Goal: Task Accomplishment & Management: Use online tool/utility

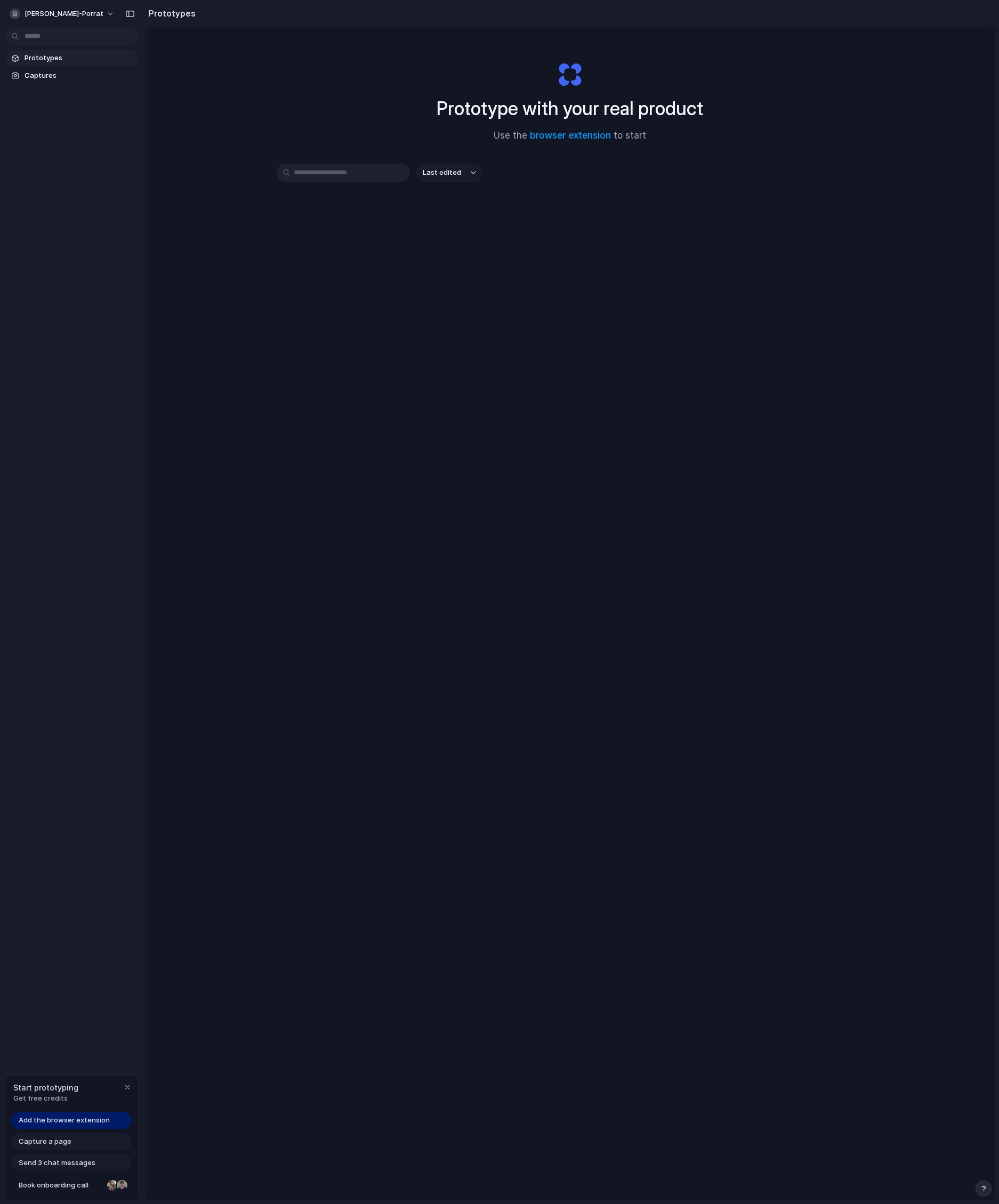
click at [176, 93] on div "Prototype with your real product Use the browser extension to start Last edited" at bounding box center [570, 642] width 850 height 1230
click at [355, 168] on input "text" at bounding box center [343, 172] width 133 height 18
click at [453, 216] on div "Last edited" at bounding box center [570, 210] width 587 height 94
click at [86, 10] on span "[PERSON_NAME]-porrat" at bounding box center [63, 14] width 79 height 10
click at [346, 273] on div "Settings Invite members Change theme Sign out" at bounding box center [499, 602] width 999 height 1204
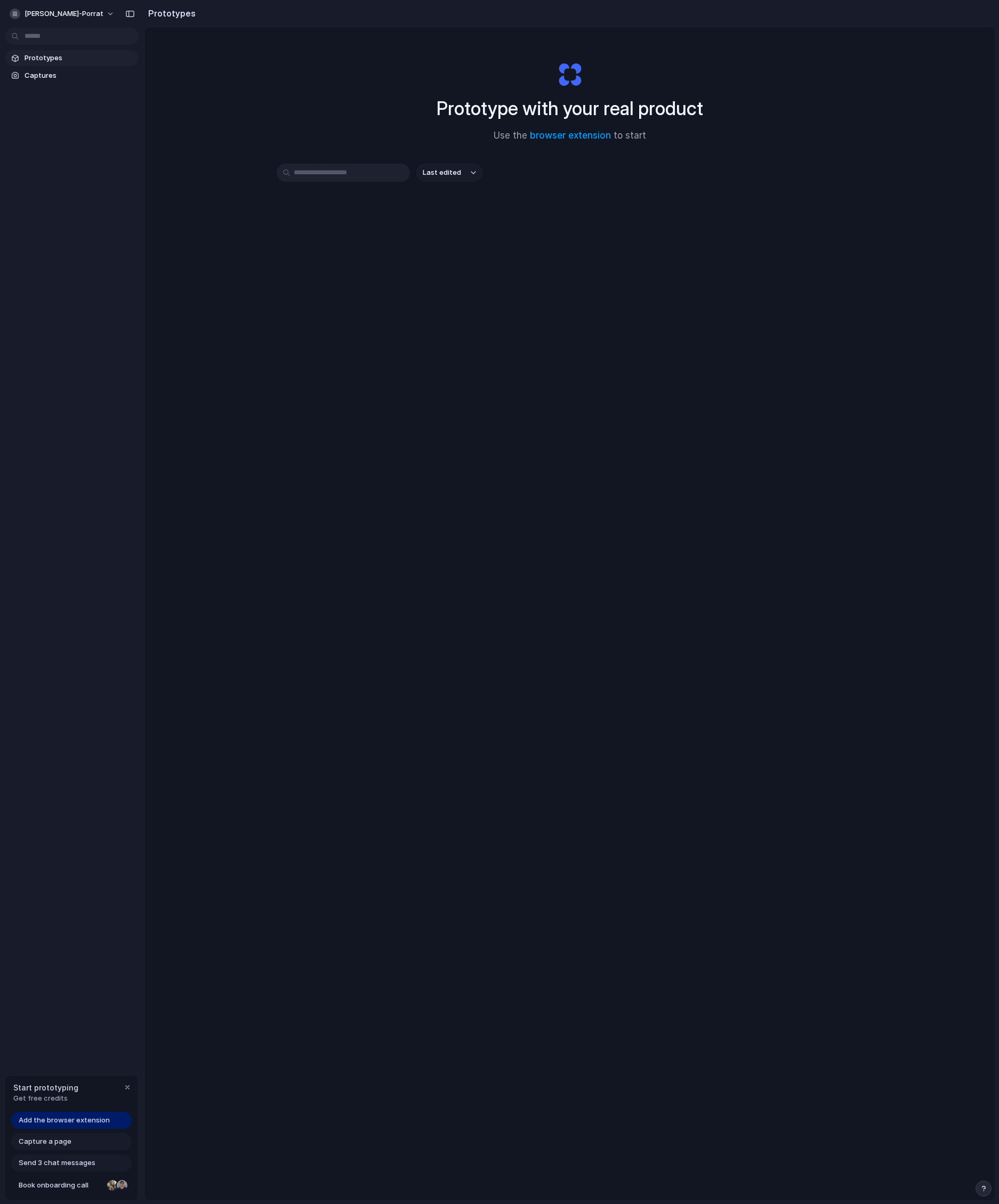
click at [468, 168] on button "Last edited" at bounding box center [449, 172] width 66 height 18
click at [580, 176] on div "Last edited Last created Alphabetical" at bounding box center [499, 602] width 999 height 1204
click at [55, 76] on span "Captures" at bounding box center [79, 76] width 110 height 10
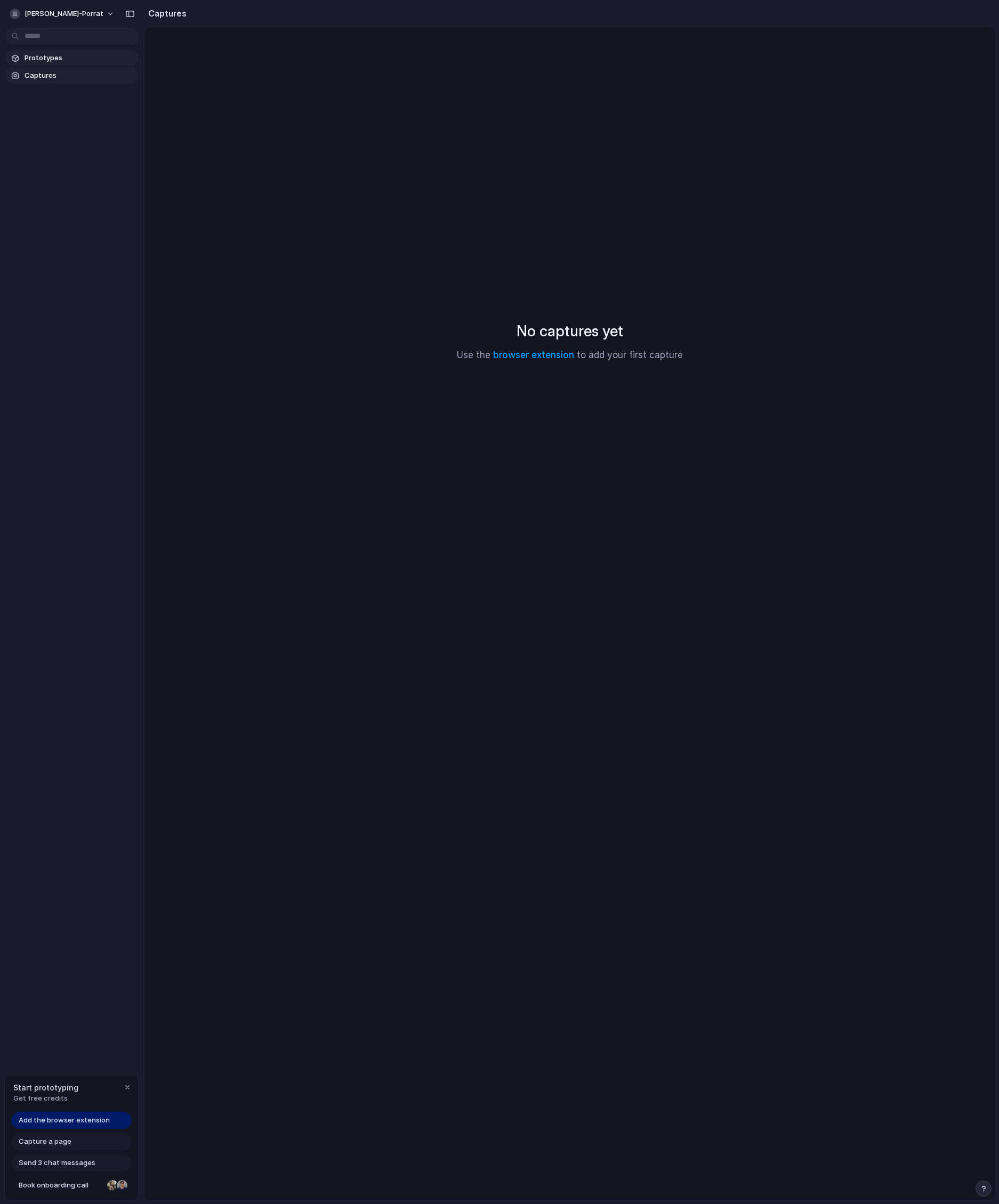
click at [55, 58] on span "Prototypes" at bounding box center [79, 58] width 110 height 10
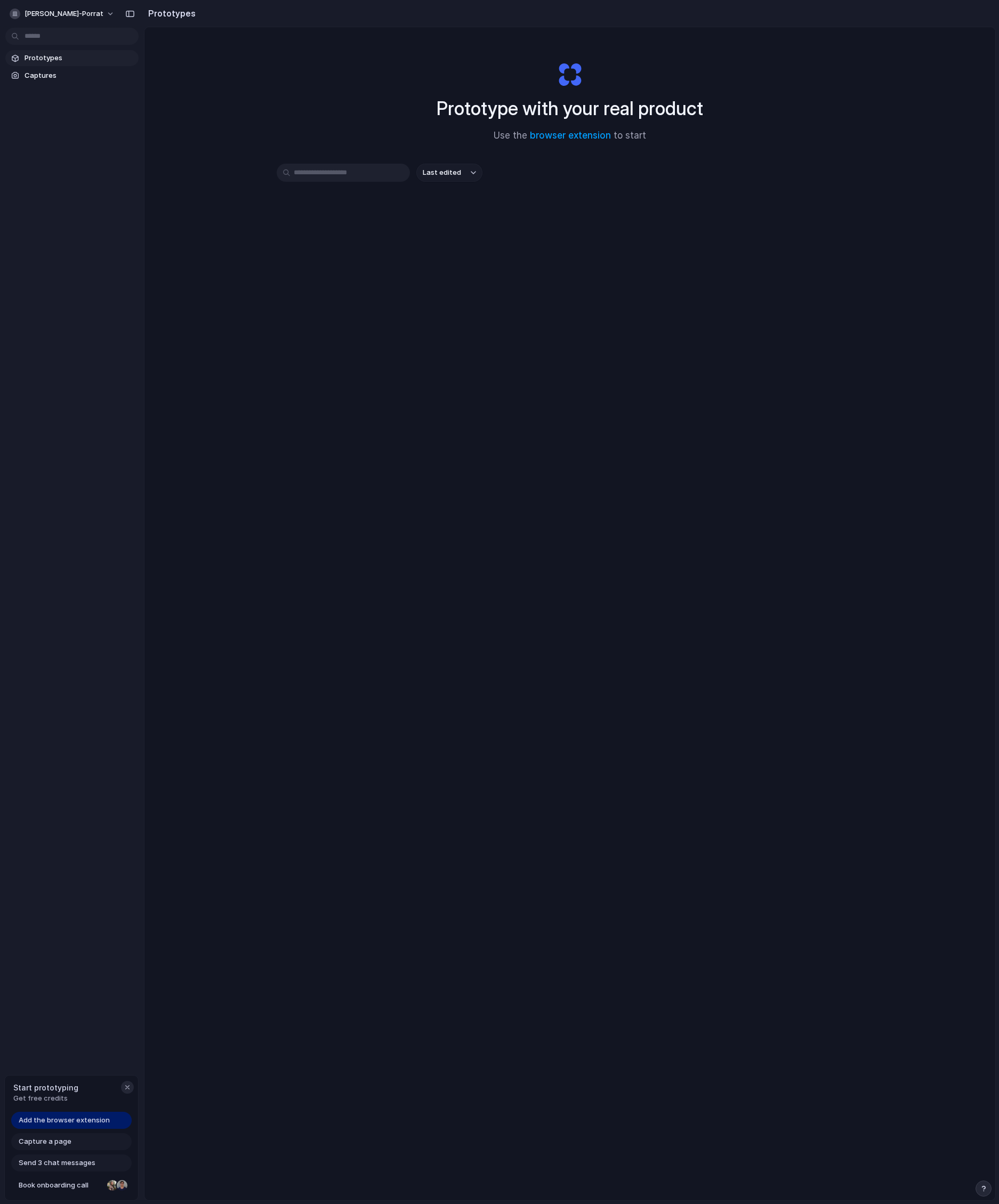
click at [128, 1089] on div "button" at bounding box center [127, 1087] width 9 height 9
click at [104, 229] on div "ian-rodrigues-porrat Prototypes Captures" at bounding box center [72, 602] width 144 height 1204
click at [47, 13] on span "[PERSON_NAME]-porrat" at bounding box center [63, 14] width 79 height 10
click at [154, 51] on div "Settings Invite members Change theme Sign out" at bounding box center [499, 602] width 999 height 1204
click at [582, 130] on link "browser extension" at bounding box center [570, 135] width 81 height 10
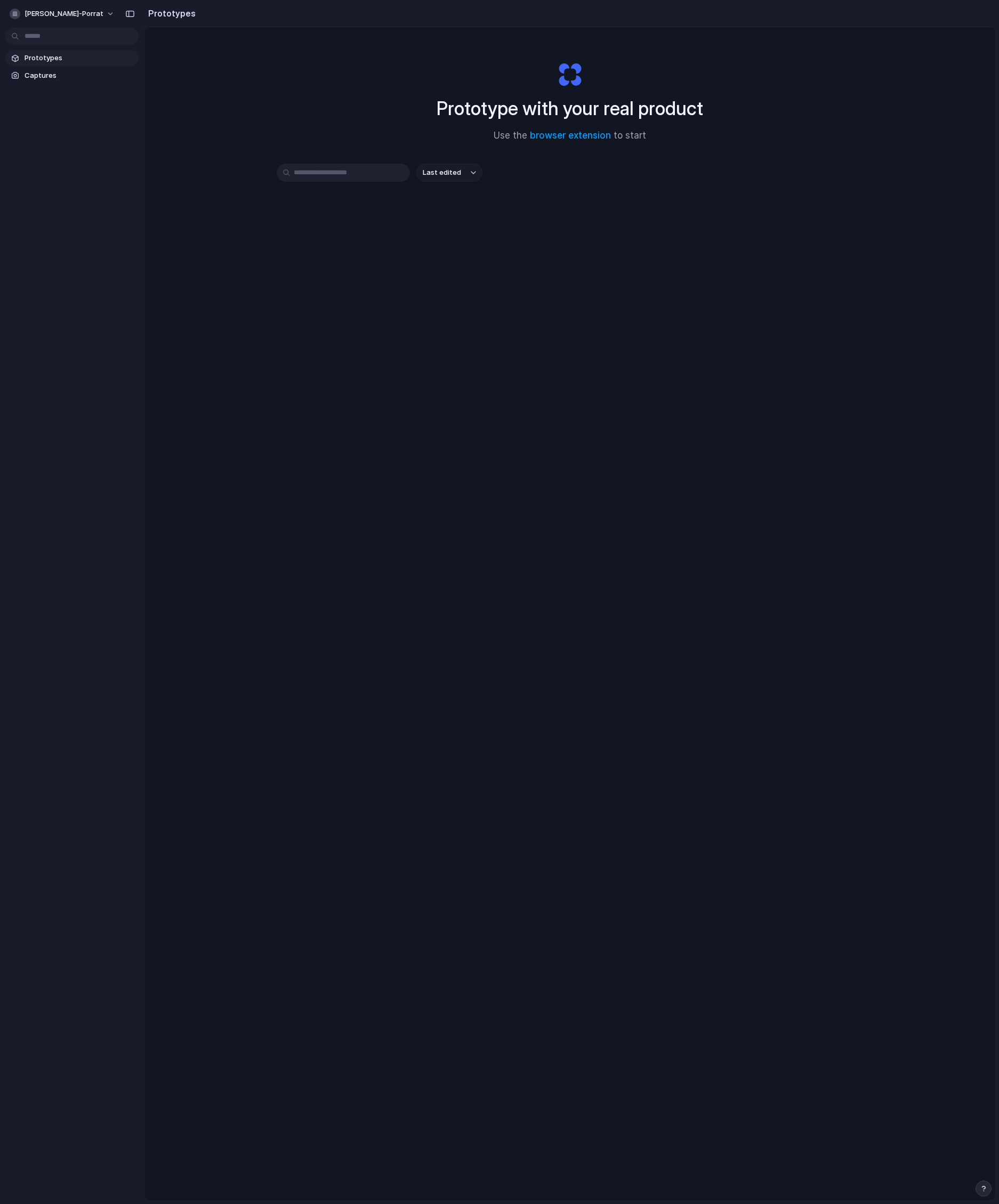
click at [252, 285] on div "Prototype with your real product Use the browser extension to start Last edited" at bounding box center [570, 642] width 850 height 1230
drag, startPoint x: 432, startPoint y: 301, endPoint x: 430, endPoint y: 313, distance: 12.2
click at [432, 302] on div "Prototype with your real product Use the browser extension to start Last edited" at bounding box center [570, 642] width 850 height 1230
click at [51, 66] on link "Prototypes" at bounding box center [72, 58] width 133 height 16
click at [51, 74] on span "Captures" at bounding box center [79, 76] width 110 height 10
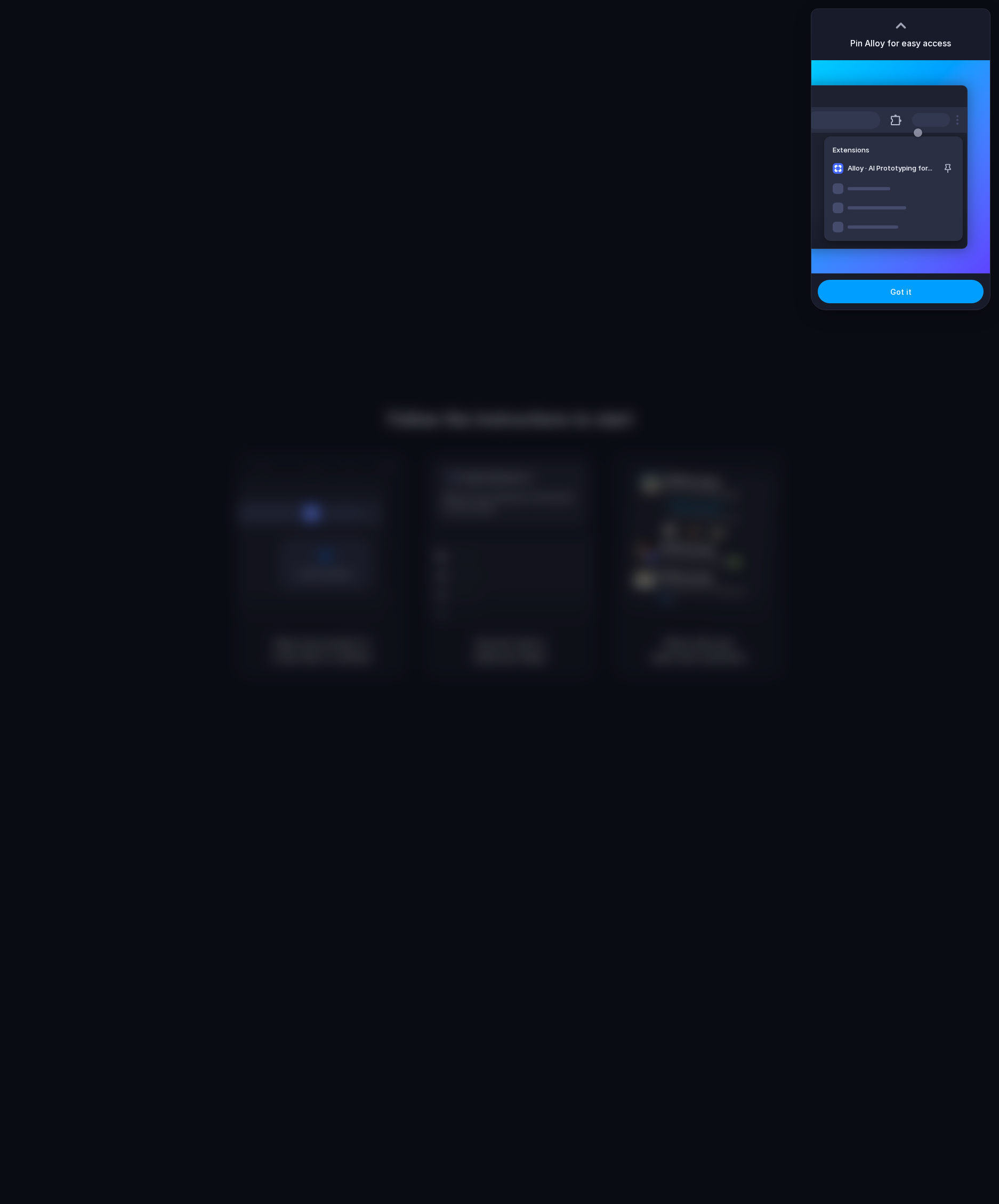
click at [906, 288] on span "Got it" at bounding box center [901, 291] width 22 height 11
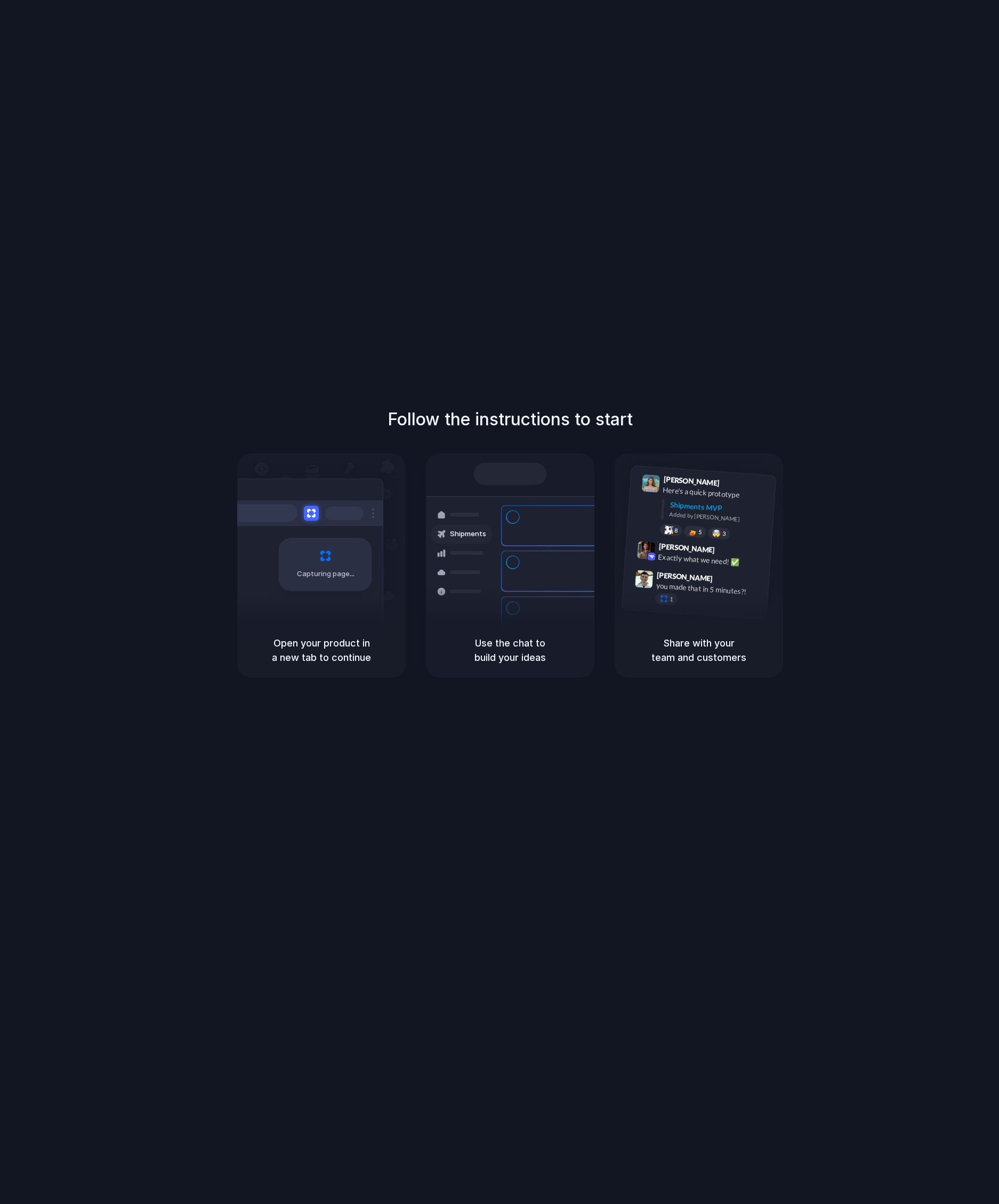
click at [359, 130] on div "Follow the instructions to start Capturing page Open your product in a new tab …" at bounding box center [510, 613] width 1020 height 1226
click at [481, 256] on div "Follow the instructions to start Capturing page Open your product in a new tab …" at bounding box center [510, 613] width 1020 height 1226
click at [481, 254] on div "Follow the instructions to start Capturing page Open your product in a new tab …" at bounding box center [510, 613] width 1020 height 1226
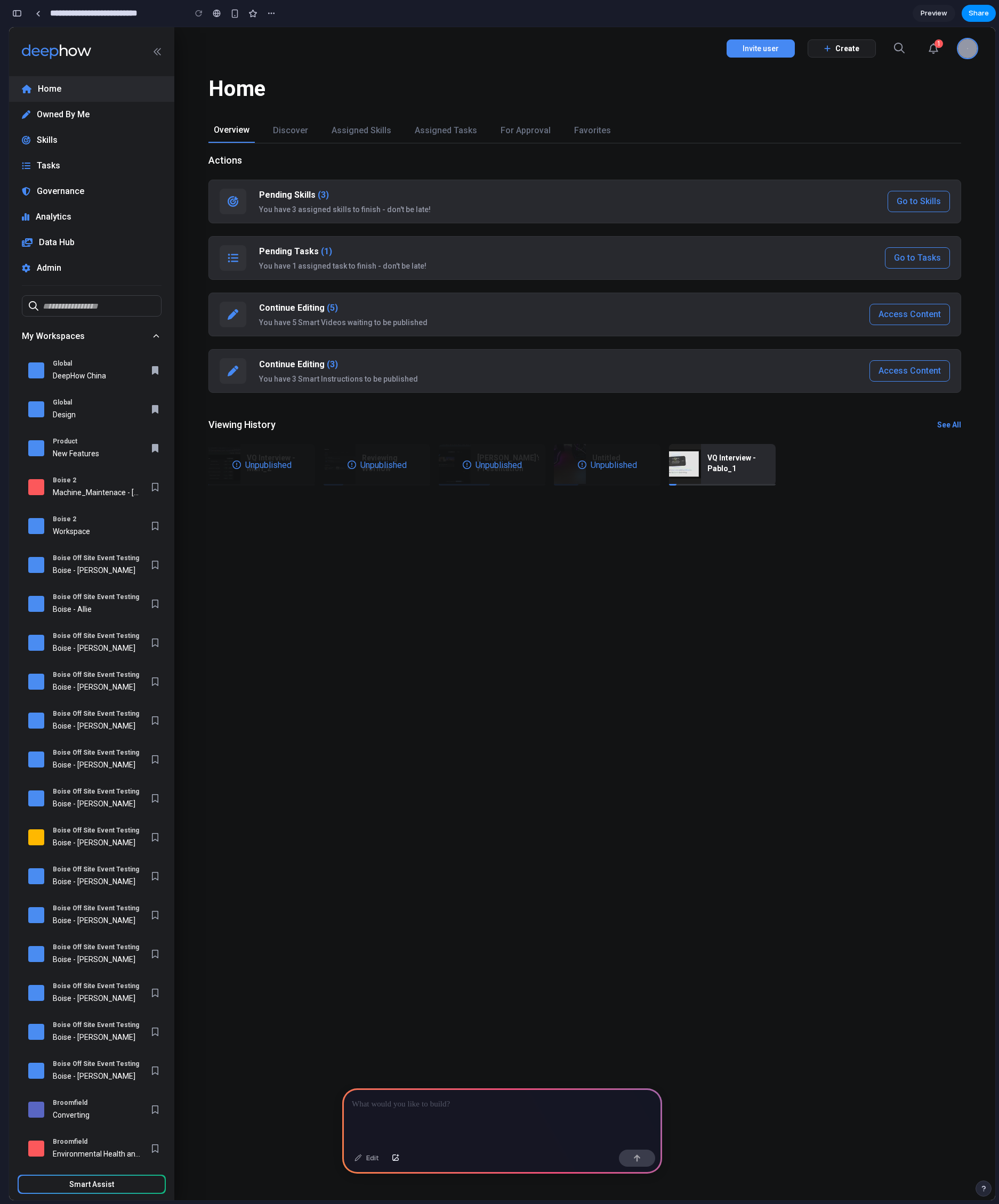
click at [389, 206] on div "You have 3 assigned skills to finish - don't be late!" at bounding box center [567, 209] width 616 height 9
click at [471, 1098] on p at bounding box center [502, 1104] width 301 height 13
click at [450, 602] on div "Actions Pending Skills (3) You have 3 assigned skills to finish - don't be late…" at bounding box center [584, 672] width 821 height 1057
click at [416, 380] on div "You have 3 Smart Instructions to be published" at bounding box center [558, 379] width 598 height 9
click at [457, 1114] on div at bounding box center [502, 1117] width 320 height 57
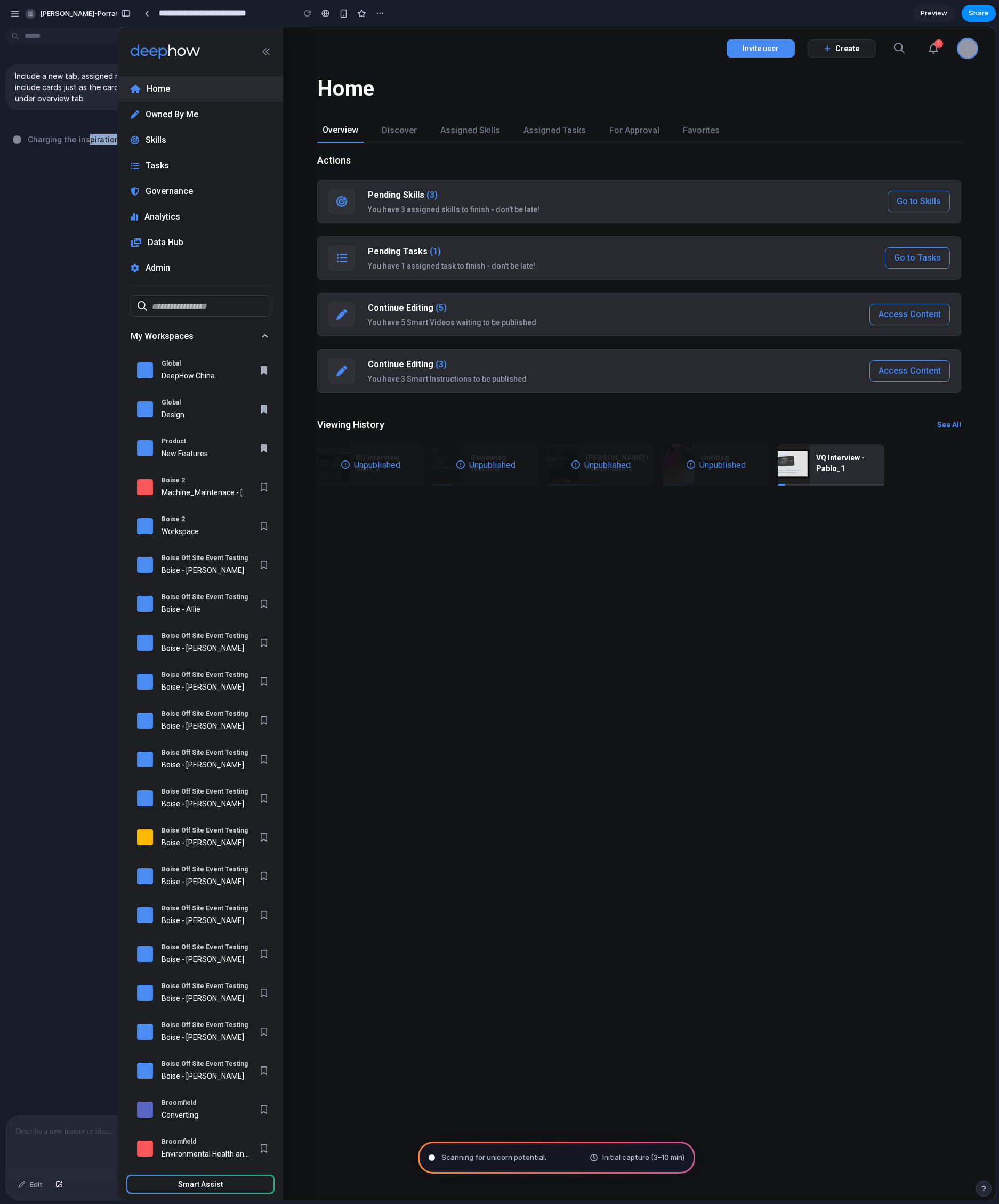
click at [87, 144] on div "Include a new tab, assigned reviews. Under this tab include cards just as the c…" at bounding box center [117, 573] width 234 height 1083
click at [72, 167] on div "Include a new tab, assigned reviews. Under this tab include cards just as the c…" at bounding box center [117, 573] width 234 height 1083
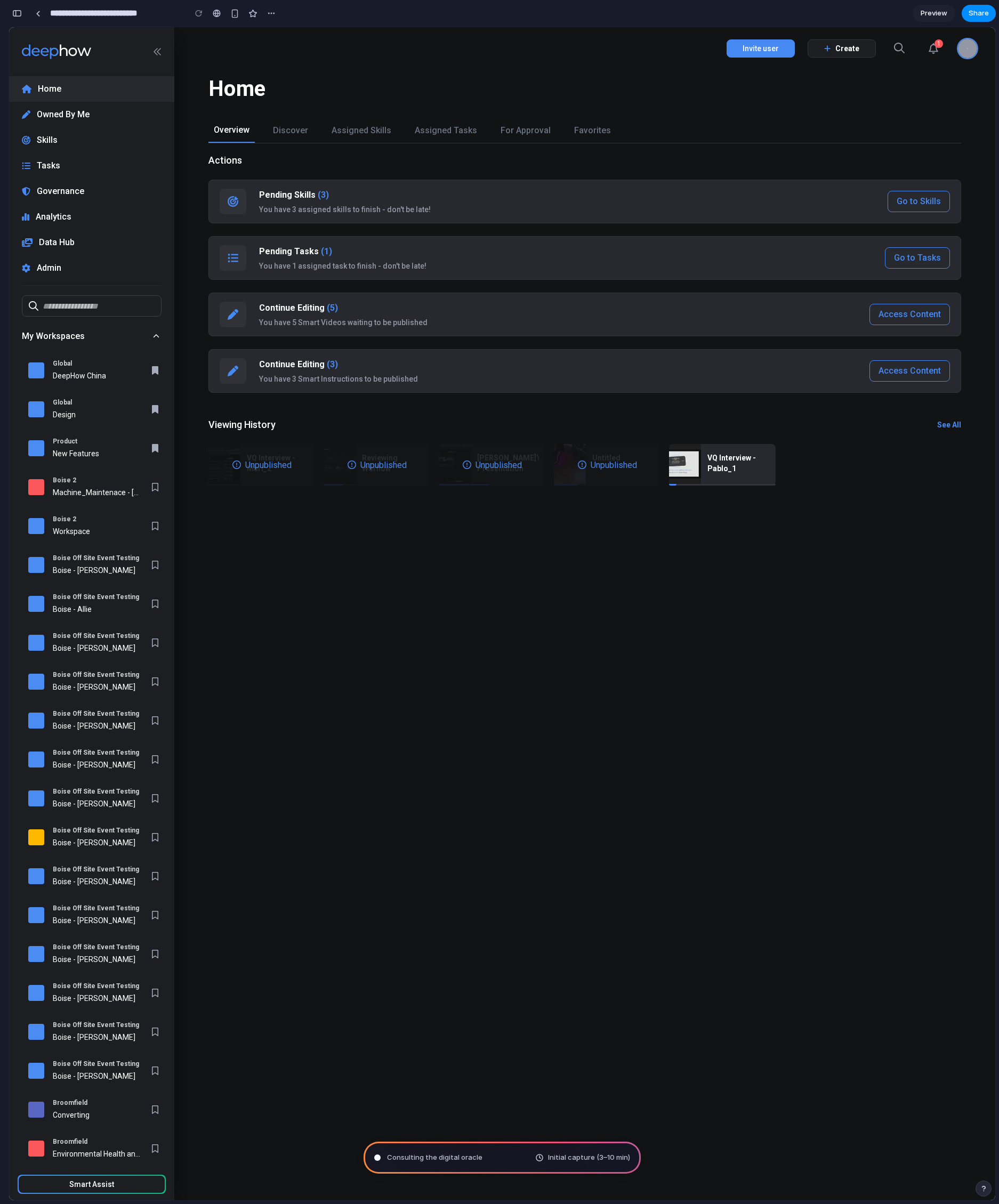
click at [21, 12] on div "button" at bounding box center [17, 13] width 9 height 8
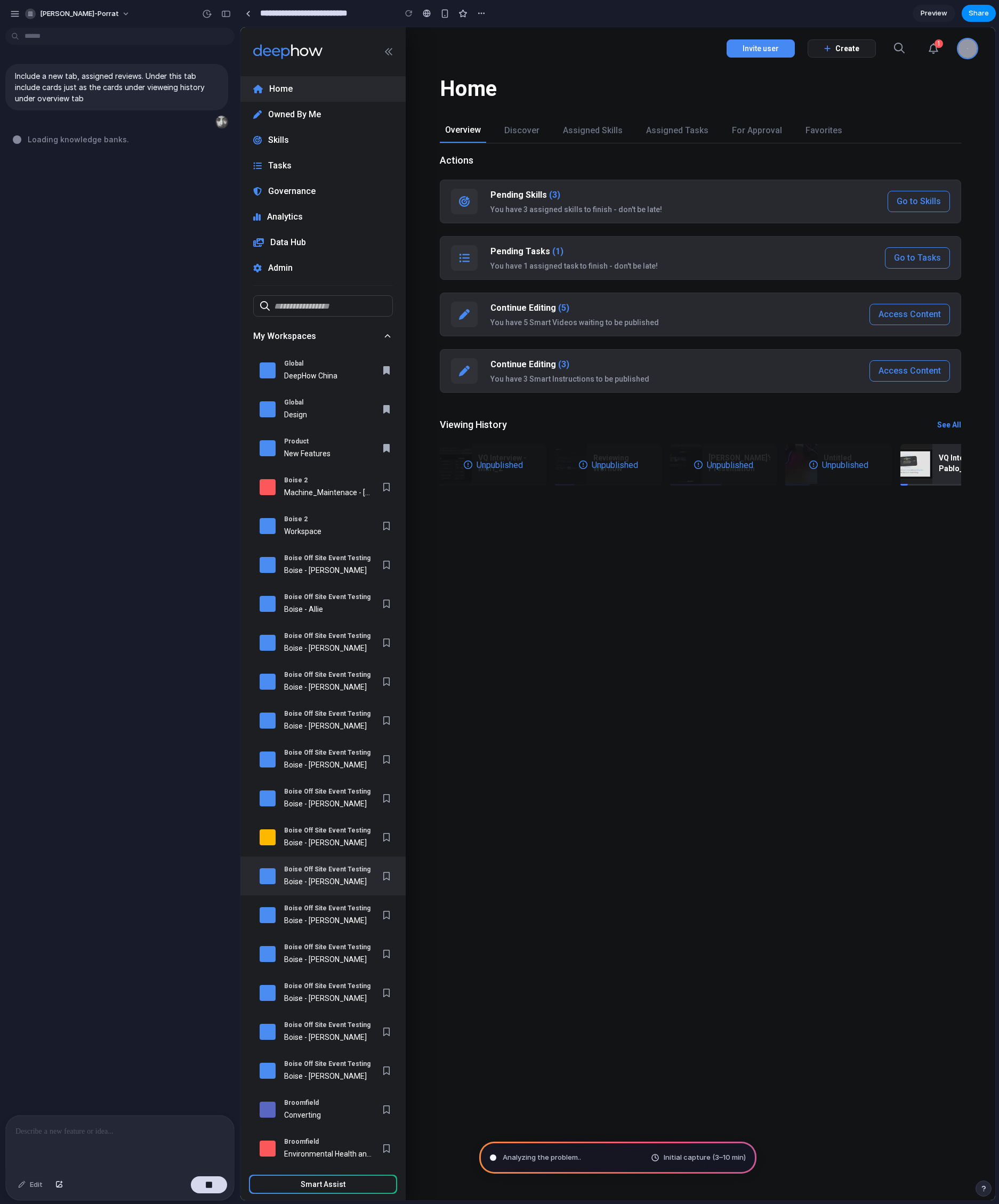
click at [333, 864] on div "Boise Off Site Event Testing" at bounding box center [328, 869] width 87 height 9
click at [333, 838] on div "Boise - Jason" at bounding box center [328, 843] width 87 height 11
click at [657, 729] on div "Actions Pending Skills (3) You have 3 assigned skills to finish - don't be late…" at bounding box center [700, 672] width 589 height 1057
click at [142, 266] on div "Include a new tab, assigned reviews. Under this tab include cards just as the c…" at bounding box center [117, 573] width 234 height 1083
click at [115, 143] on span "Charging the inspiration batteries ." at bounding box center [93, 139] width 130 height 11
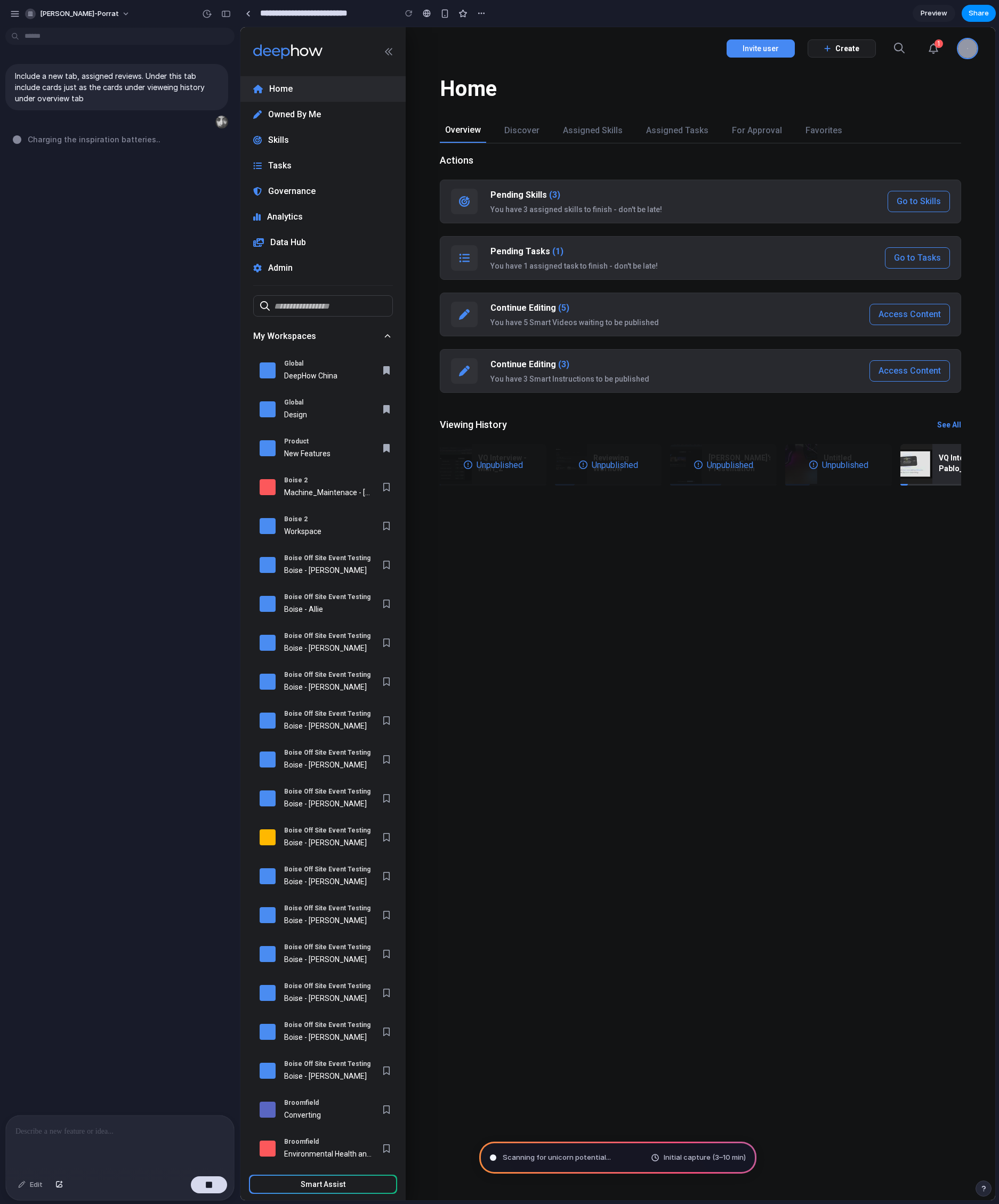
drag, startPoint x: 81, startPoint y: 144, endPoint x: 107, endPoint y: 151, distance: 26.9
click at [103, 151] on div "Include a new tab, assigned reviews. Under this tab include cards just as the c…" at bounding box center [117, 573] width 234 height 1083
click at [107, 151] on div "Include a new tab, assigned reviews. Under this tab include cards just as the c…" at bounding box center [117, 573] width 234 height 1083
click at [133, 235] on div "Include a new tab, assigned reviews. Under this tab include cards just as the c…" at bounding box center [117, 573] width 234 height 1083
click at [84, 1133] on p at bounding box center [120, 1132] width 209 height 13
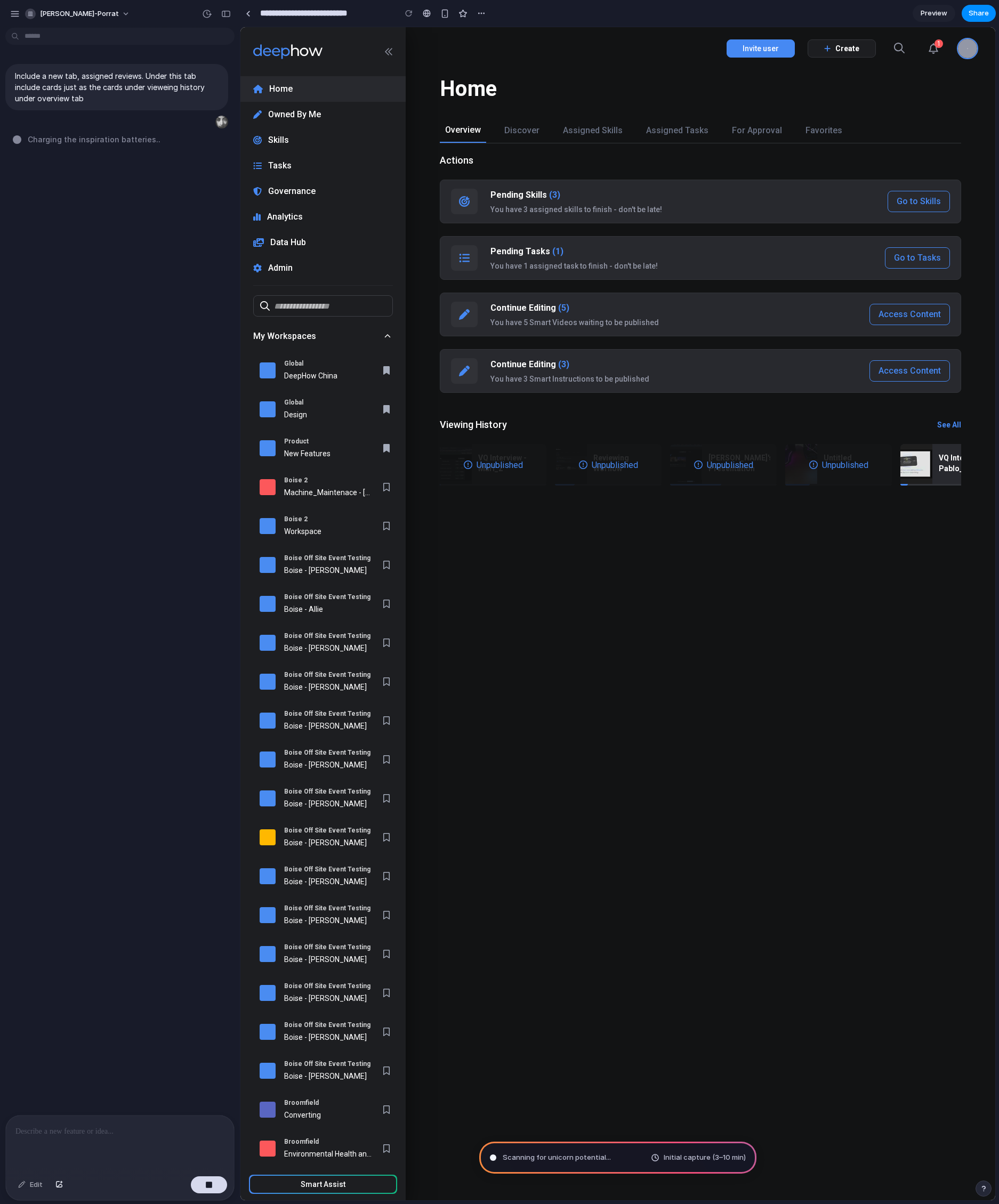
click at [719, 1162] on span "Initial capture (3–10 min)" at bounding box center [704, 1157] width 82 height 10
click at [672, 621] on div "Actions Pending Skills (3) You have 3 assigned skills to finish - don't be late…" at bounding box center [700, 672] width 589 height 1057
click at [611, 822] on div "Actions Pending Skills (3) You have 3 assigned skills to finish - don't be late…" at bounding box center [700, 672] width 589 height 1057
click at [665, 1154] on span "Initial capture (3–10 min)" at bounding box center [704, 1157] width 82 height 10
drag, startPoint x: 684, startPoint y: 1148, endPoint x: 734, endPoint y: 1154, distance: 50.4
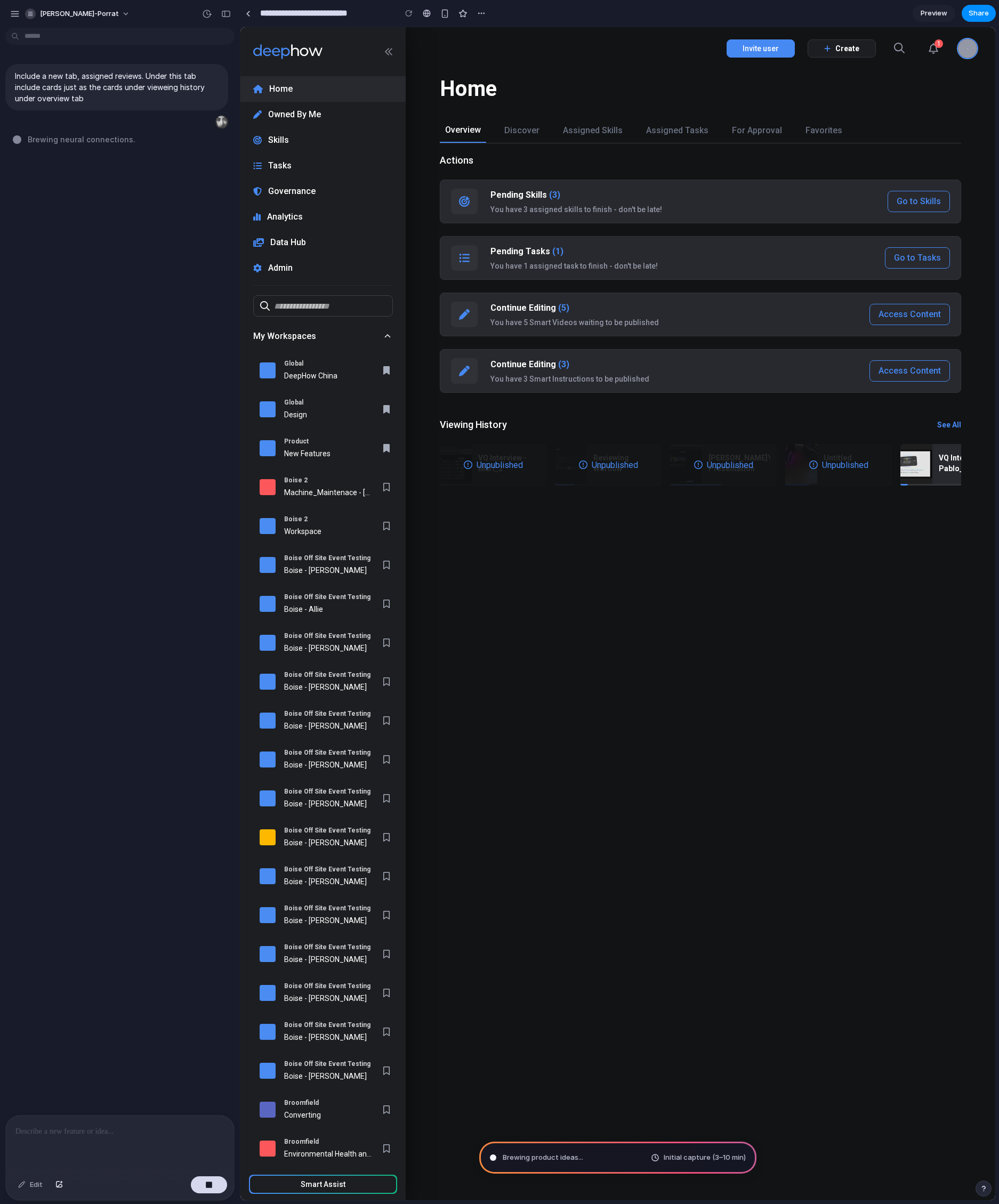
click at [729, 1153] on div "Brewing product ideas ... Initial capture (3–10 min)" at bounding box center [618, 1157] width 277 height 32
drag, startPoint x: 734, startPoint y: 1154, endPoint x: 662, endPoint y: 1155, distance: 72.0
click at [719, 1154] on span "Initial capture (3–10 min)" at bounding box center [704, 1157] width 82 height 10
drag, startPoint x: 662, startPoint y: 1155, endPoint x: 629, endPoint y: 1143, distance: 35.1
click at [641, 1147] on div "Brewing product ideas Initial capture (3–10 min)" at bounding box center [618, 1157] width 277 height 32
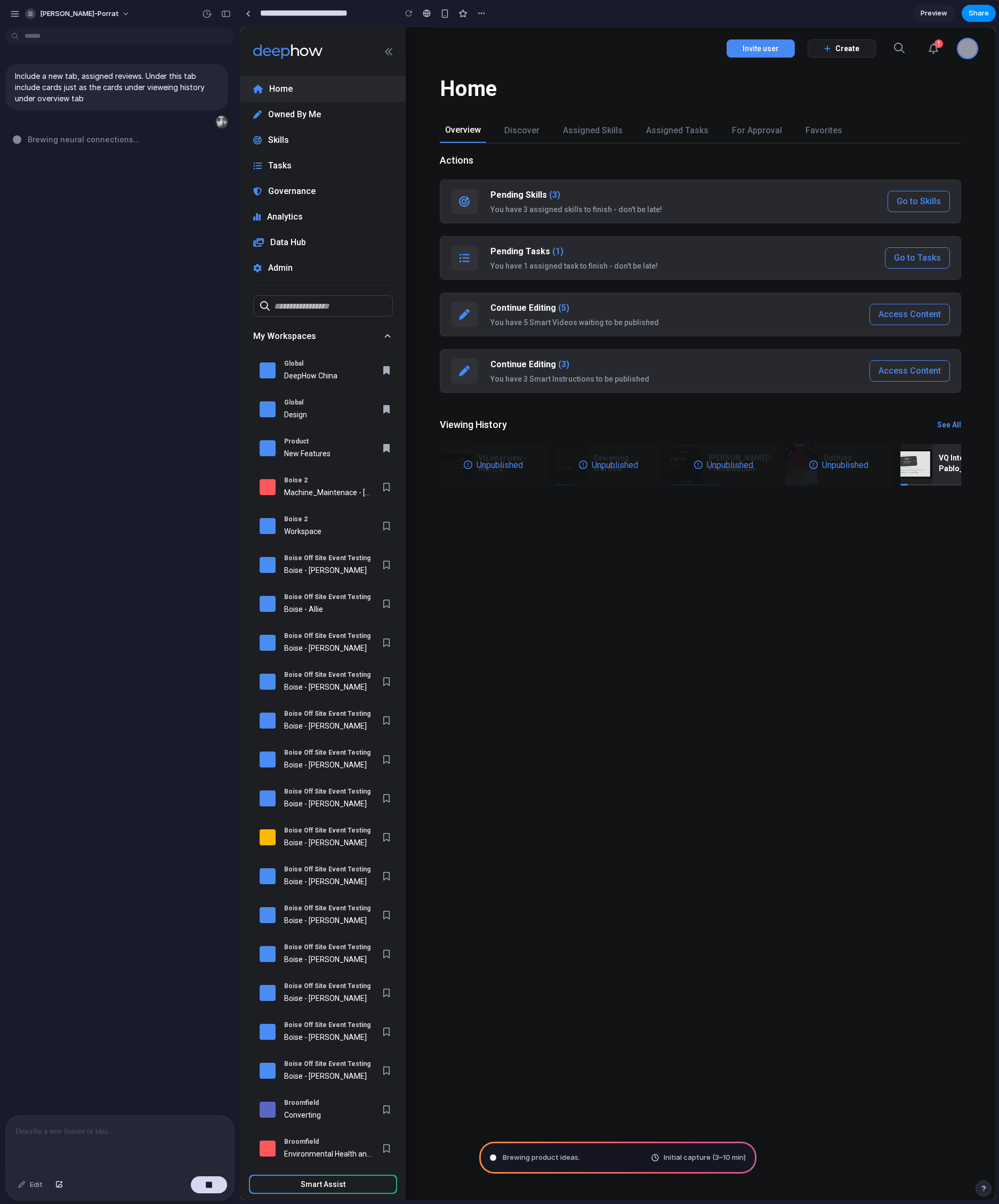
drag, startPoint x: 869, startPoint y: 1170, endPoint x: 539, endPoint y: 1051, distance: 350.8
click at [532, 916] on div "Actions Pending Skills (3) You have 3 assigned skills to finish - don't be late…" at bounding box center [700, 672] width 589 height 1057
click at [530, 429] on div "Viewing History See All" at bounding box center [700, 425] width 521 height 13
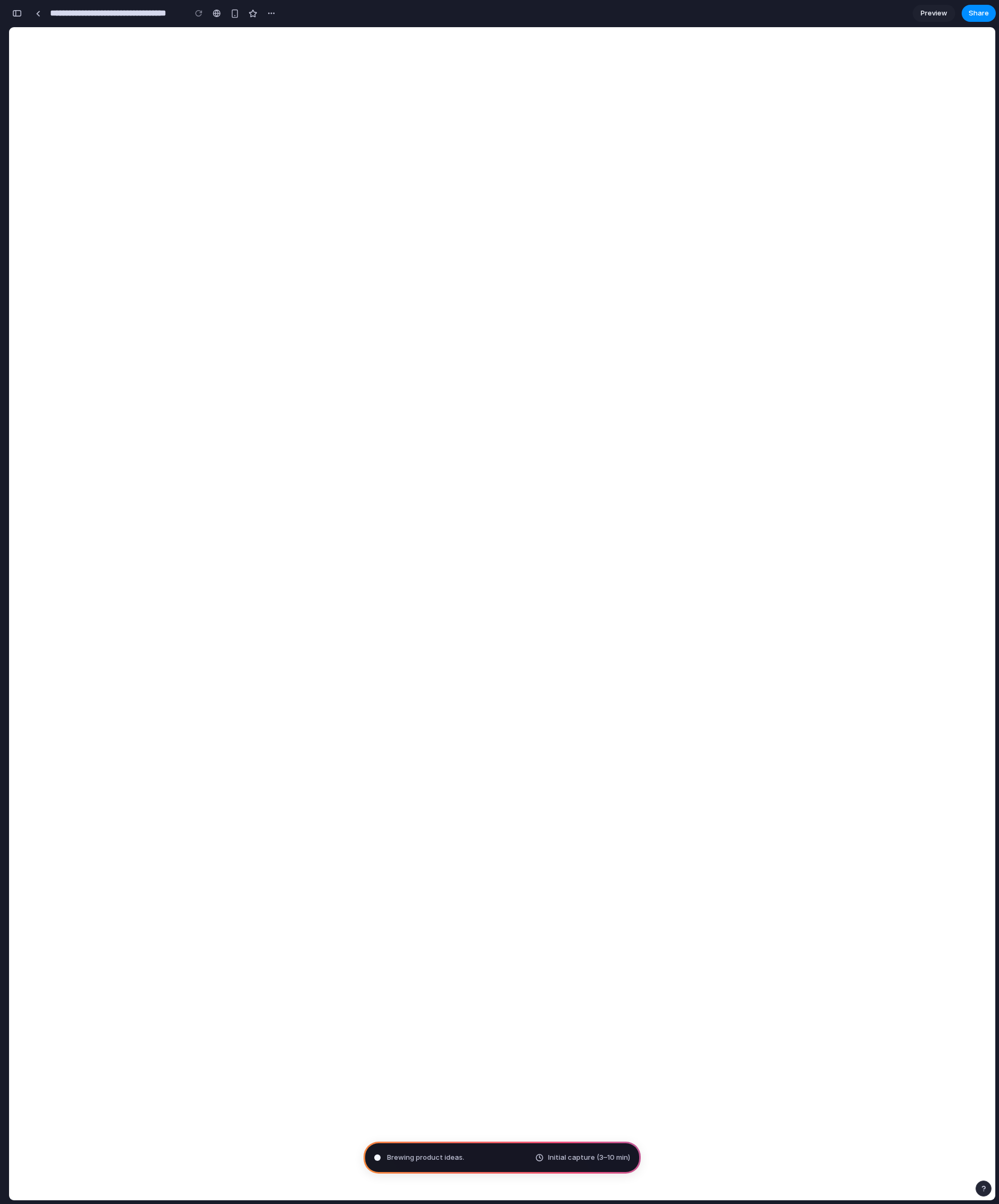
type input "**********"
click at [37, 10] on div at bounding box center [38, 13] width 5 height 6
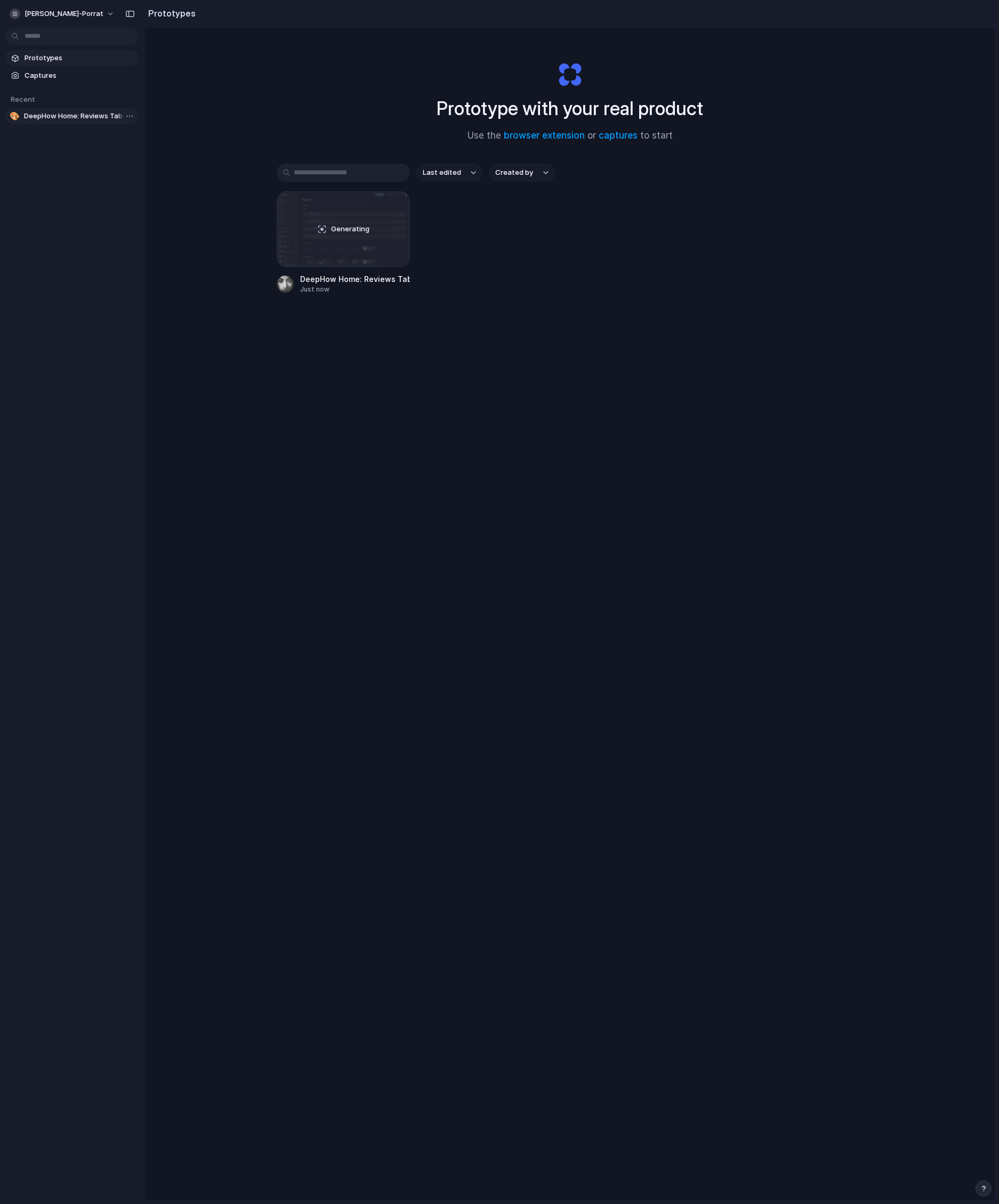
click at [61, 118] on span "DeepHow Home: Reviews Tab with Cards" at bounding box center [79, 116] width 110 height 10
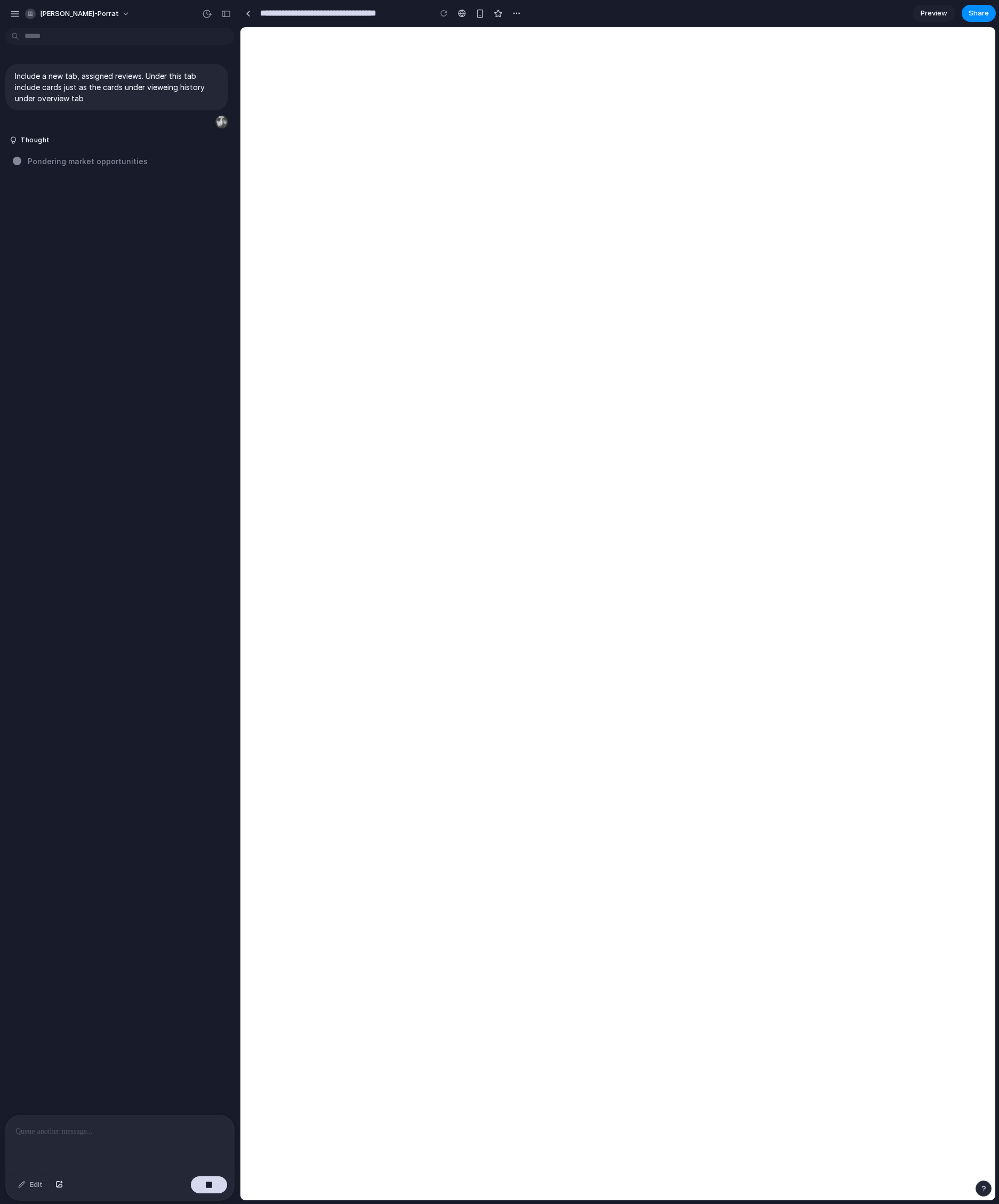
click at [130, 298] on div "Include a new tab, assigned reviews. Under this tab include cards just as the c…" at bounding box center [117, 573] width 234 height 1083
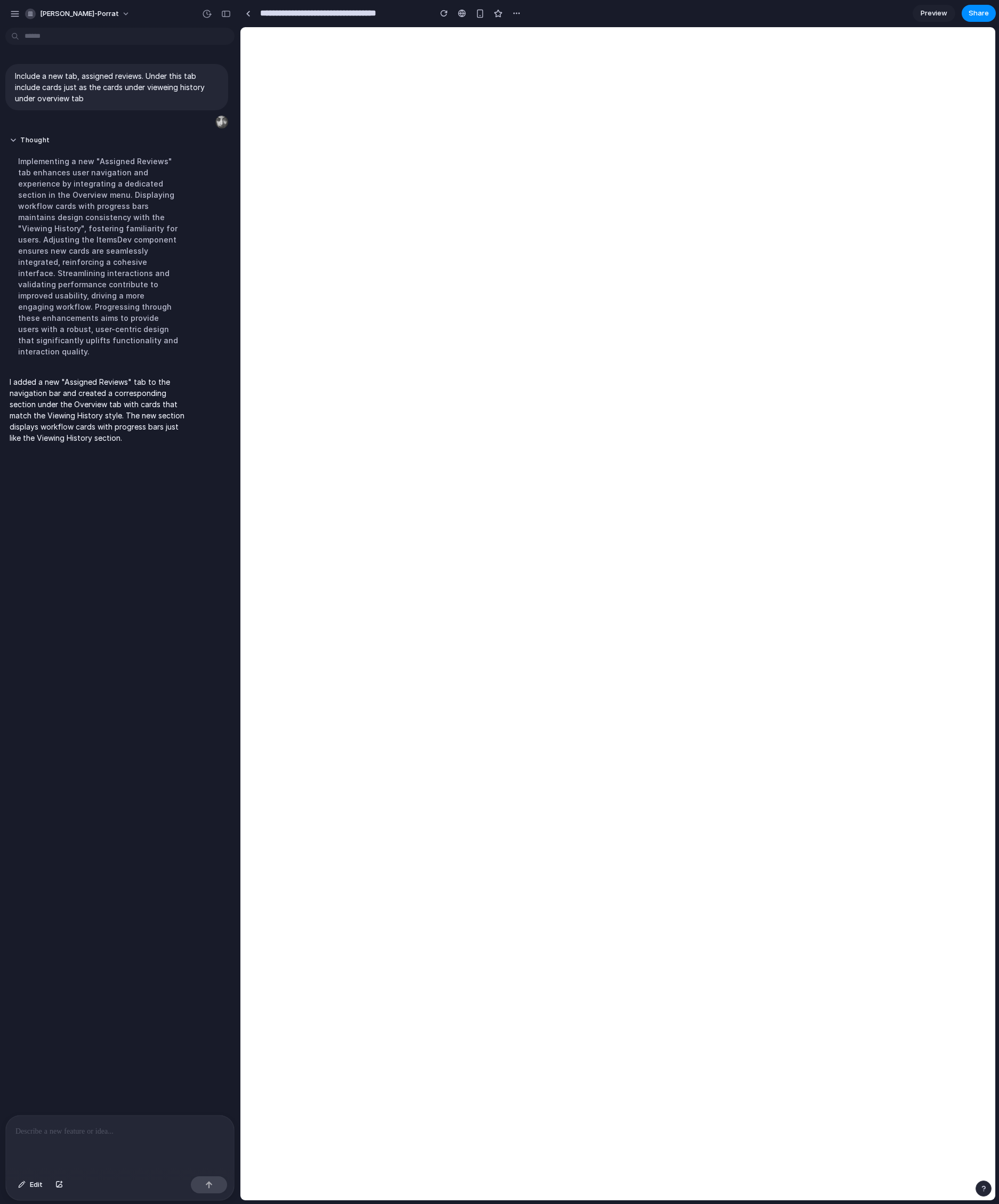
click at [66, 1145] on div at bounding box center [120, 1143] width 228 height 57
click at [243, 9] on link at bounding box center [248, 13] width 16 height 16
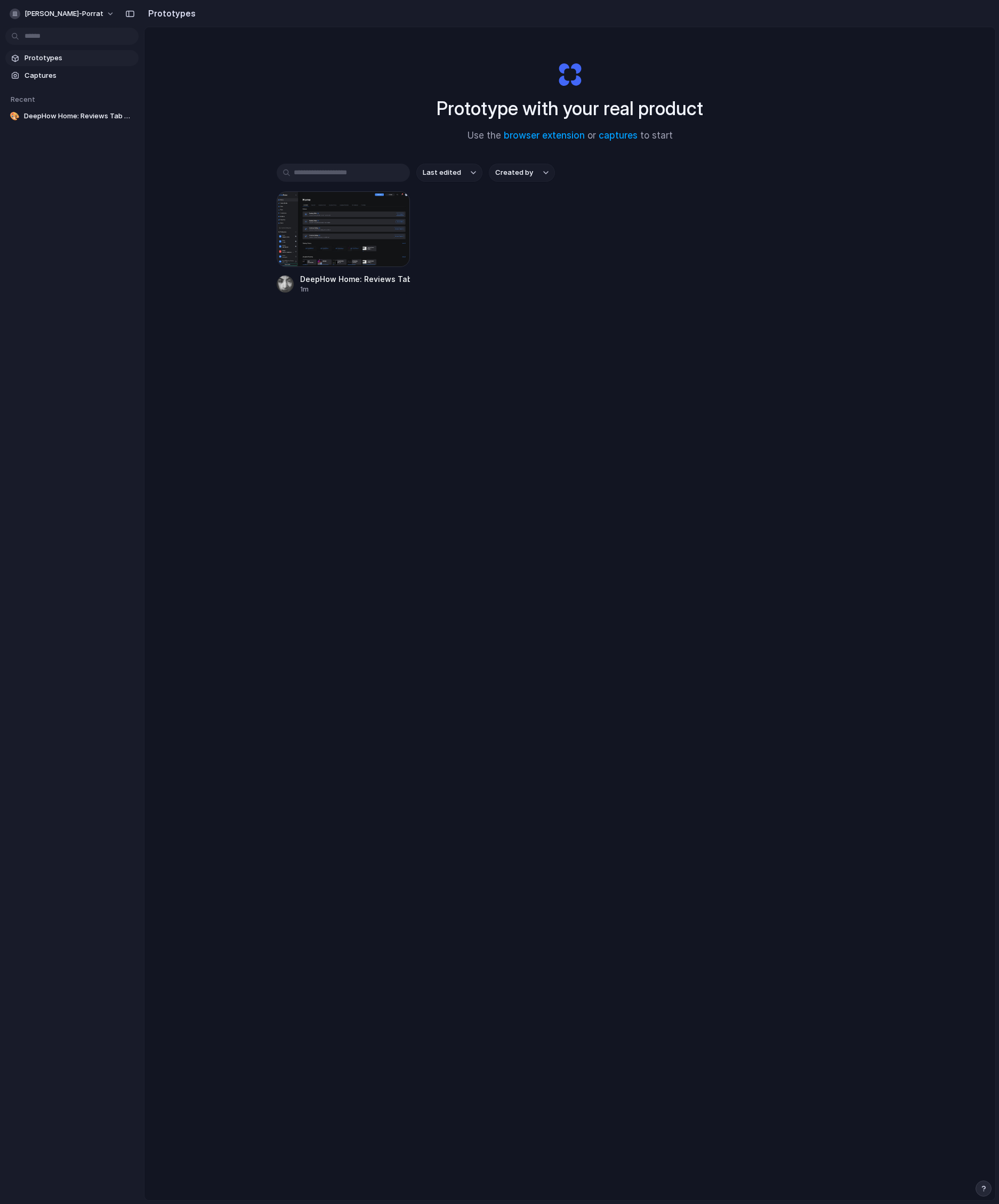
click at [377, 344] on div "Last edited Created by DeepHow Home: Reviews Tab with Cards 1m" at bounding box center [570, 262] width 587 height 197
click at [83, 15] on span "[PERSON_NAME]-porrat" at bounding box center [63, 14] width 79 height 10
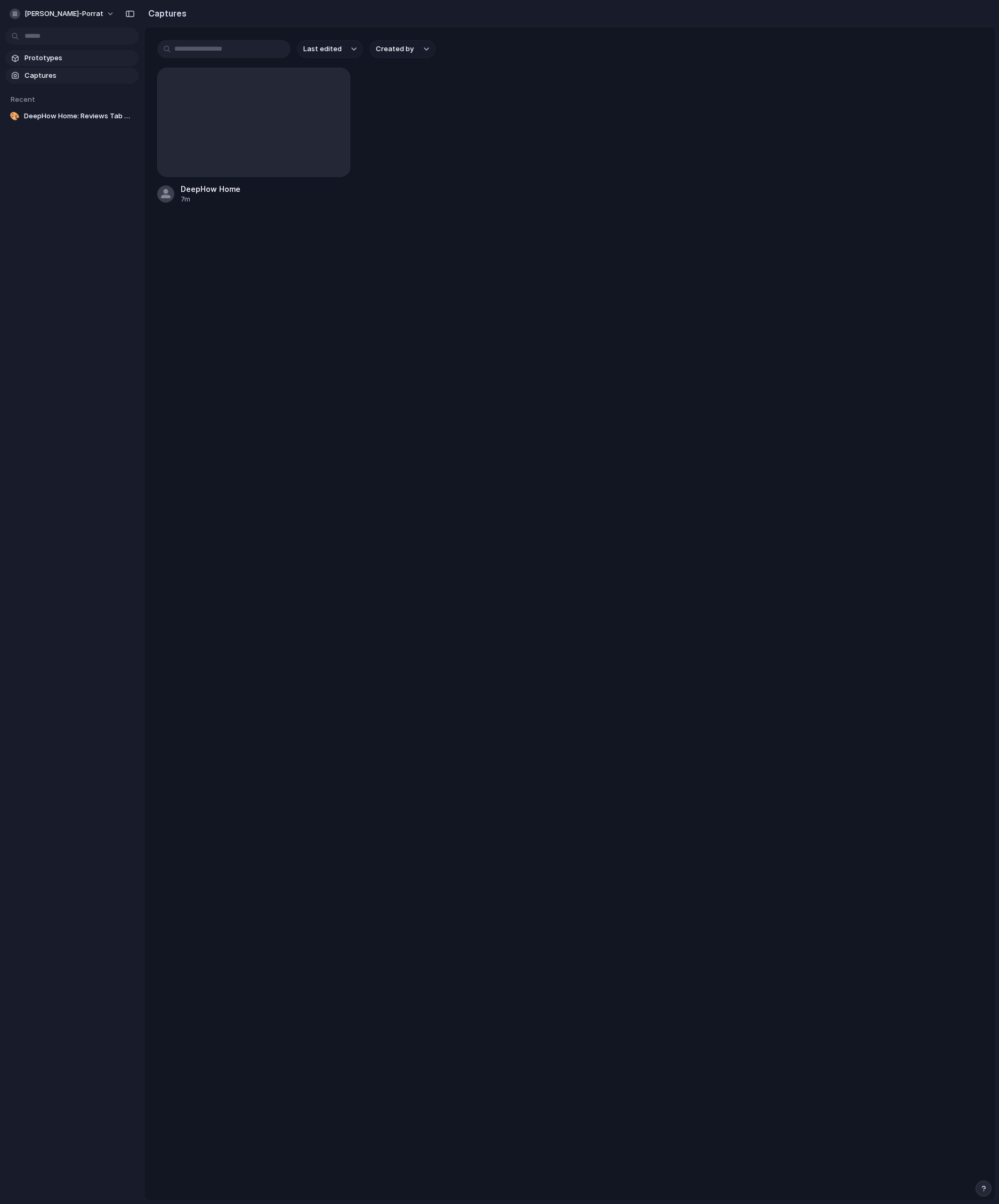
click at [59, 57] on span "Prototypes" at bounding box center [79, 58] width 110 height 10
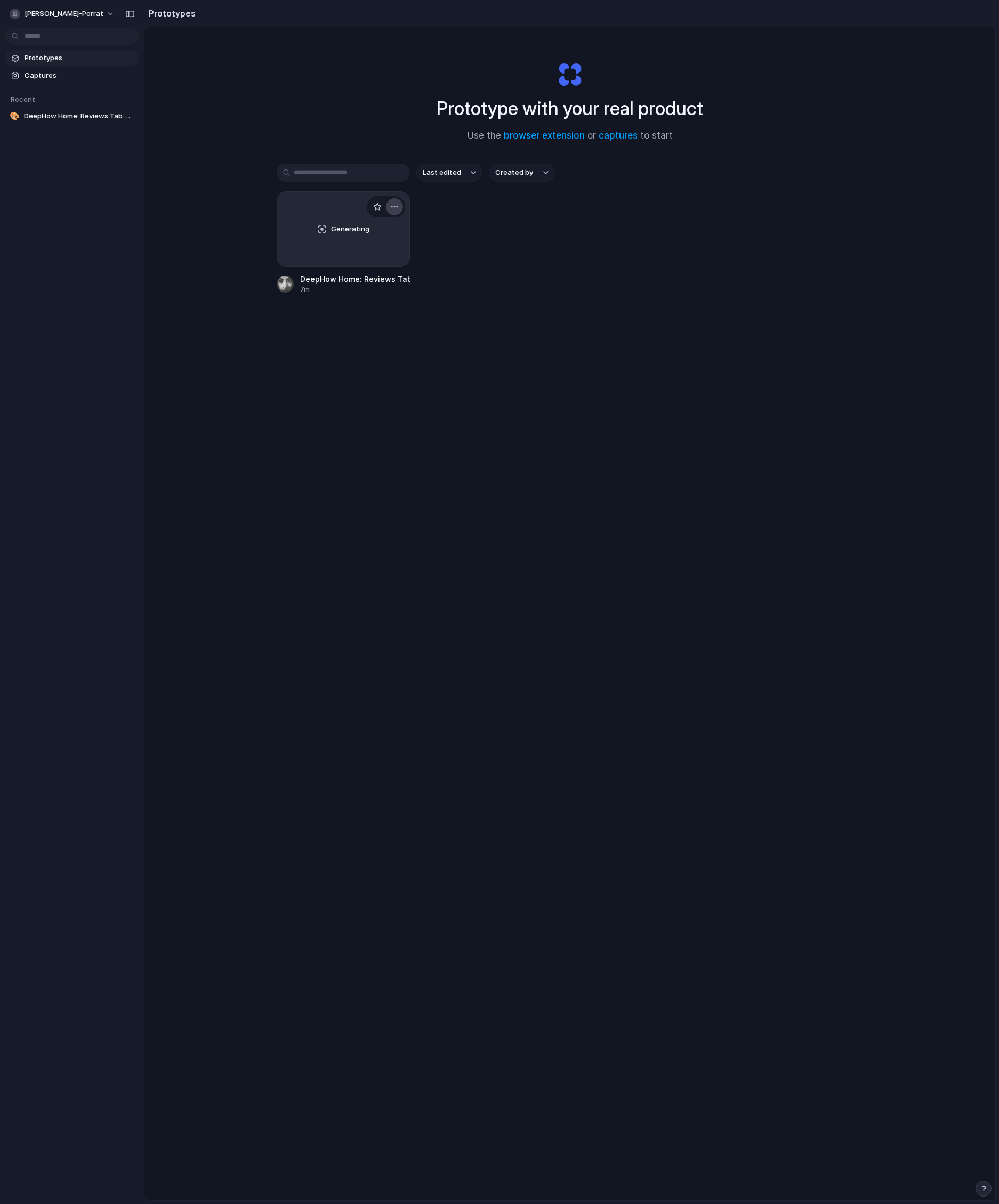
click at [397, 204] on button "button" at bounding box center [394, 206] width 17 height 17
click at [541, 243] on div "Open in new tab Rename Copy link Delete" at bounding box center [499, 602] width 999 height 1204
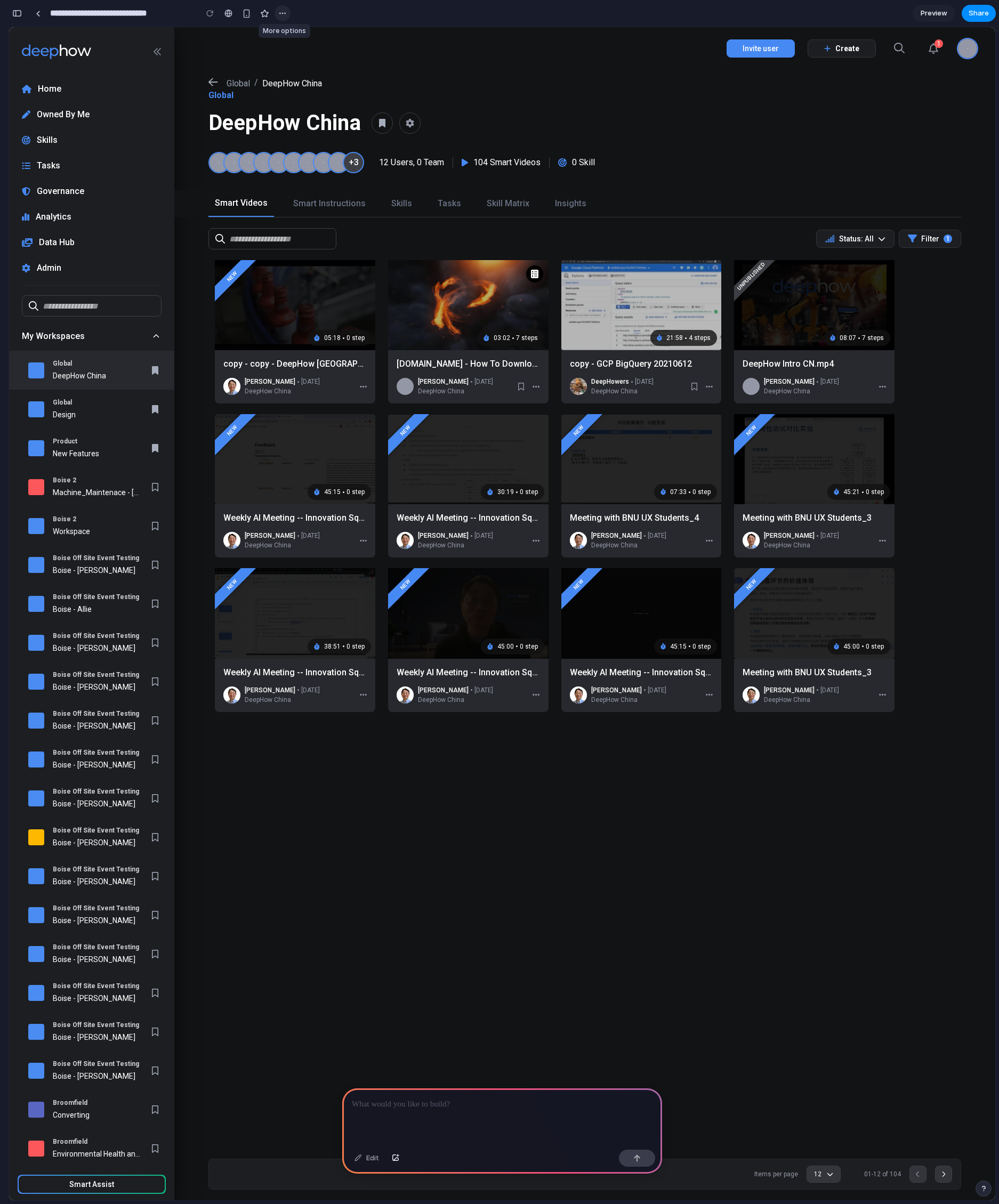
click at [286, 15] on div "button" at bounding box center [283, 13] width 9 height 9
click at [298, 13] on div "Duplicate Delete" at bounding box center [499, 602] width 999 height 1204
click at [44, 11] on link at bounding box center [37, 13] width 16 height 16
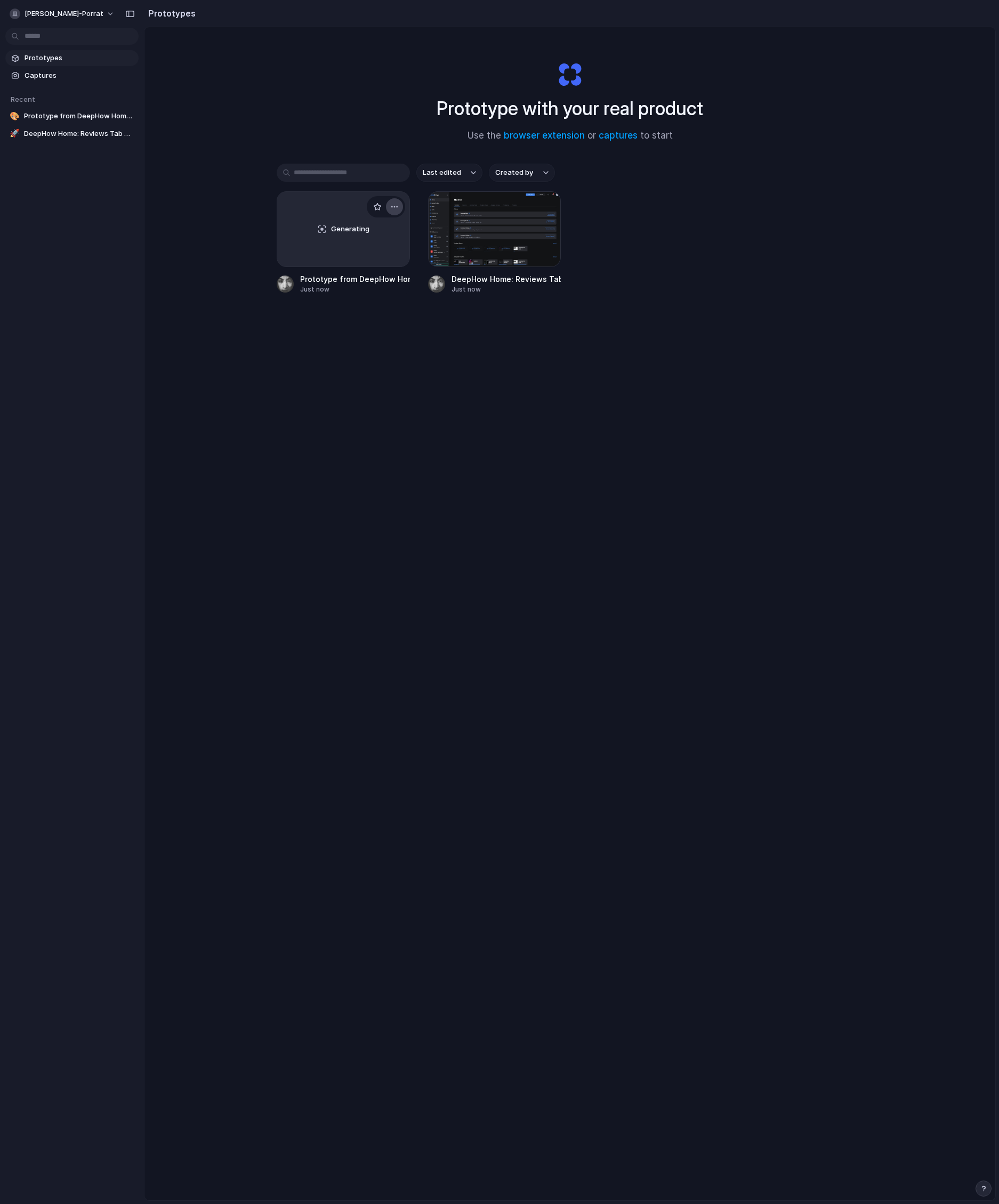
click at [386, 203] on button "button" at bounding box center [394, 206] width 17 height 17
click at [769, 238] on div "Open in new tab Rename Copy link Delete" at bounding box center [499, 602] width 999 height 1204
click at [342, 255] on div "Generating" at bounding box center [343, 229] width 132 height 75
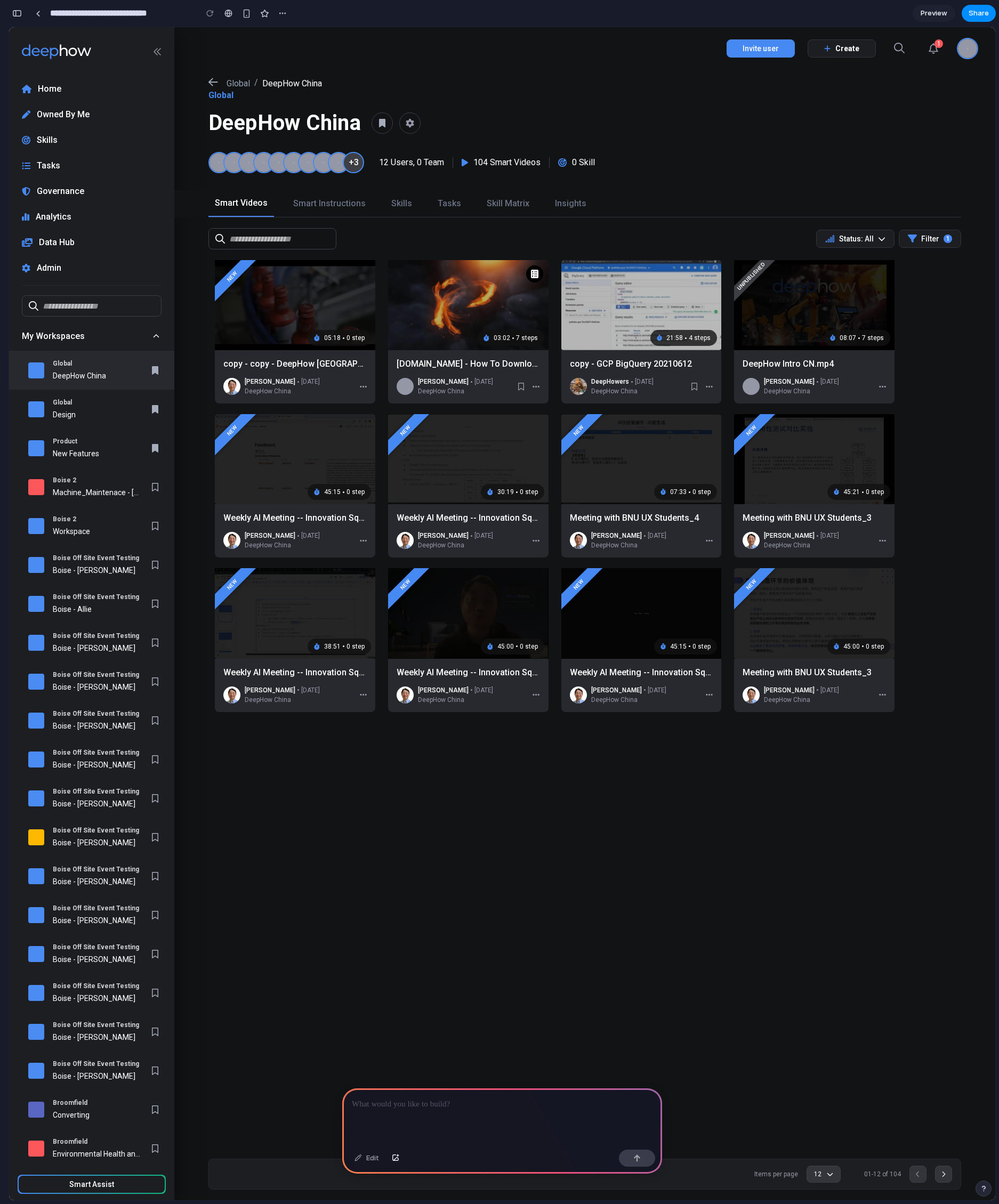
click at [297, 331] on img at bounding box center [295, 305] width 160 height 90
click at [420, 334] on img at bounding box center [468, 305] width 160 height 90
click at [444, 437] on img at bounding box center [468, 459] width 160 height 90
click at [457, 333] on img at bounding box center [468, 305] width 160 height 90
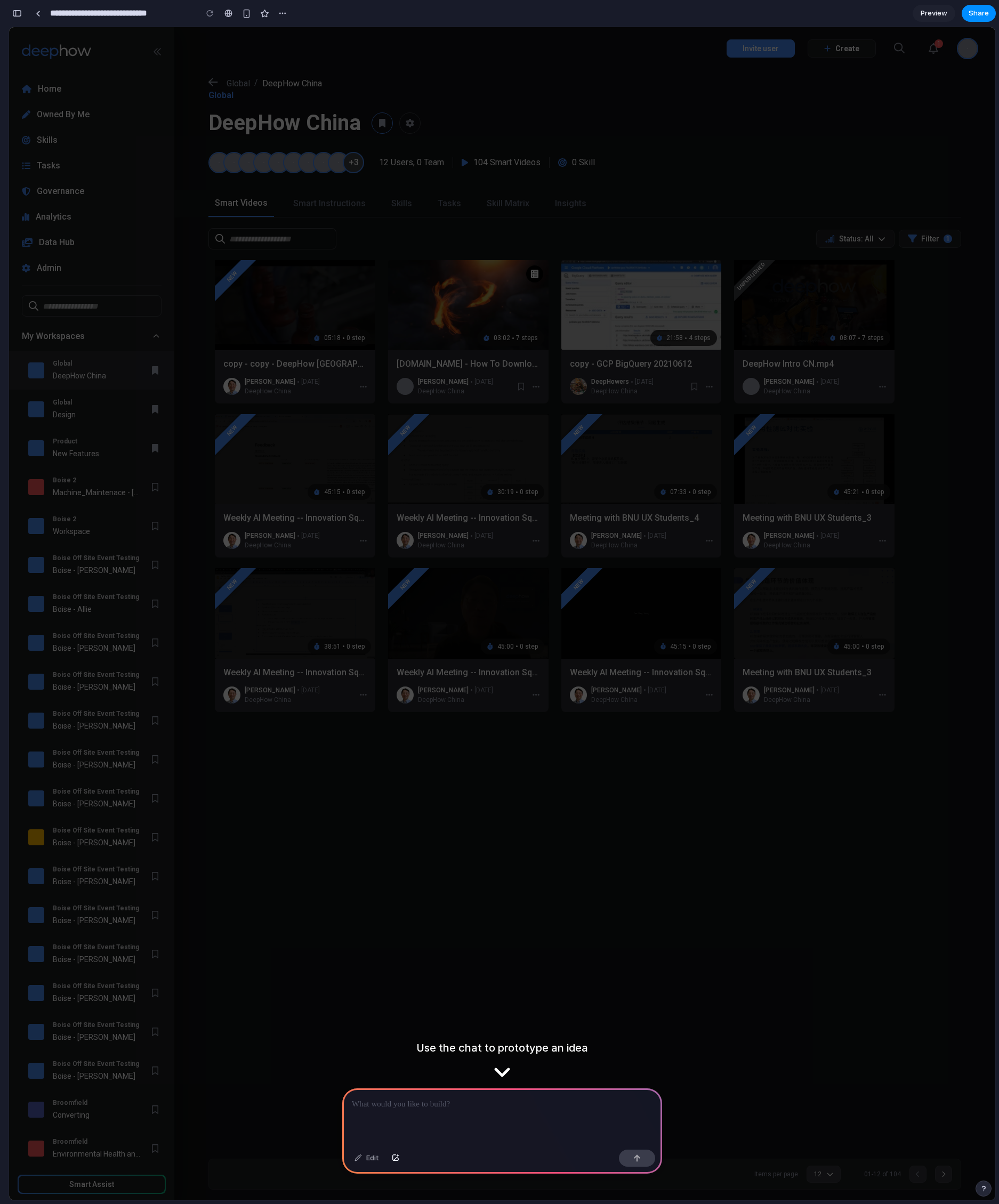
click at [389, 119] on button at bounding box center [382, 123] width 22 height 22
click at [541, 873] on div "New 05:18 0 step copy - copy - DeepHow China Sam Zheng 3 years ago DeepHow Chin…" at bounding box center [584, 704] width 821 height 888
click at [568, 1089] on div at bounding box center [502, 1117] width 320 height 57
drag, startPoint x: 565, startPoint y: 1112, endPoint x: 552, endPoint y: 1050, distance: 63.3
click at [565, 1112] on div at bounding box center [502, 1117] width 320 height 57
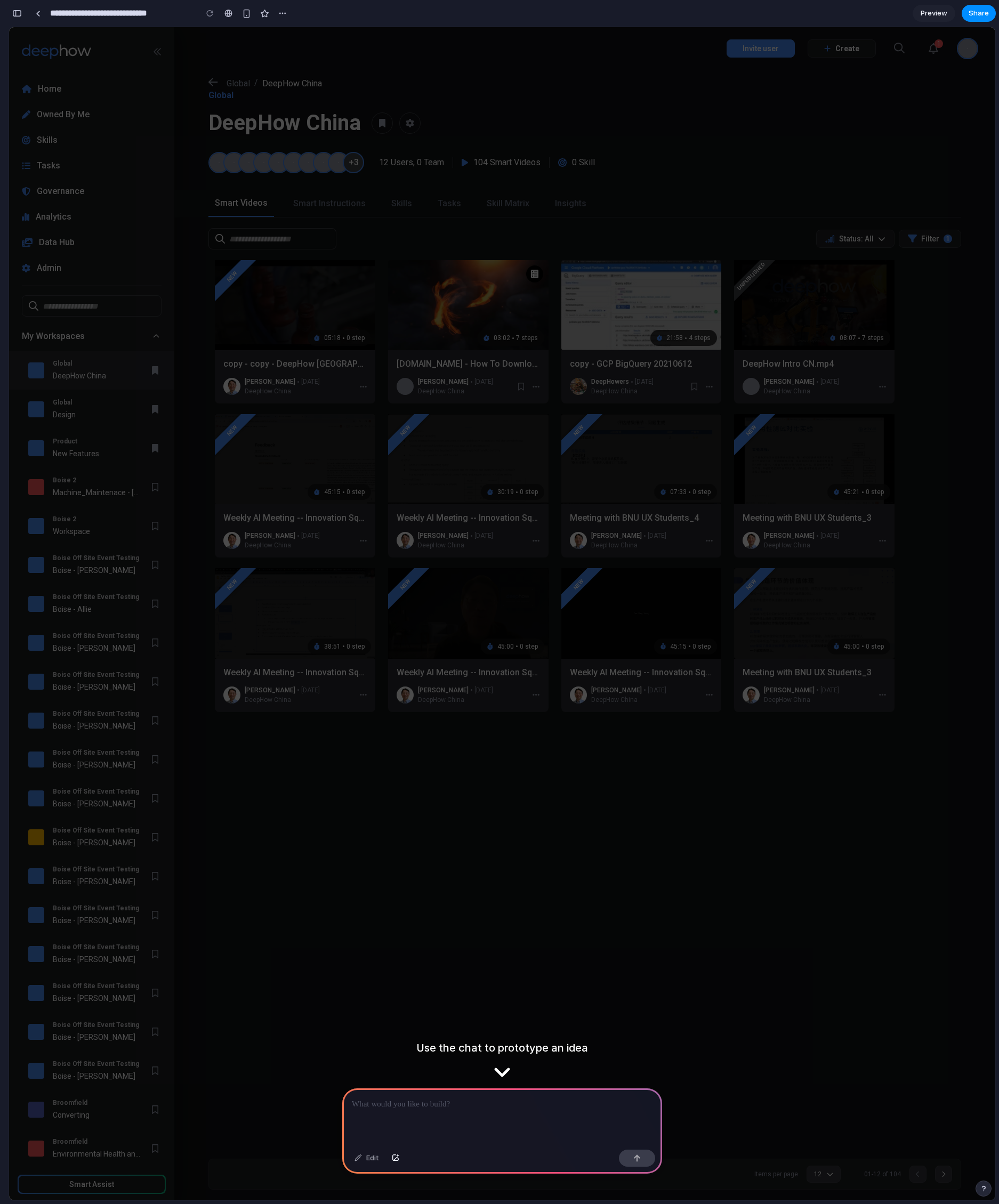
click at [536, 841] on div "New 05:18 0 step copy - copy - DeepHow China Sam Zheng 3 years ago DeepHow Chin…" at bounding box center [584, 704] width 821 height 888
click at [510, 649] on div "45:00 0 step" at bounding box center [512, 646] width 63 height 16
click at [511, 896] on div "New 05:18 0 step copy - copy - DeepHow China Sam Zheng 3 years ago DeepHow Chin…" at bounding box center [584, 704] width 821 height 888
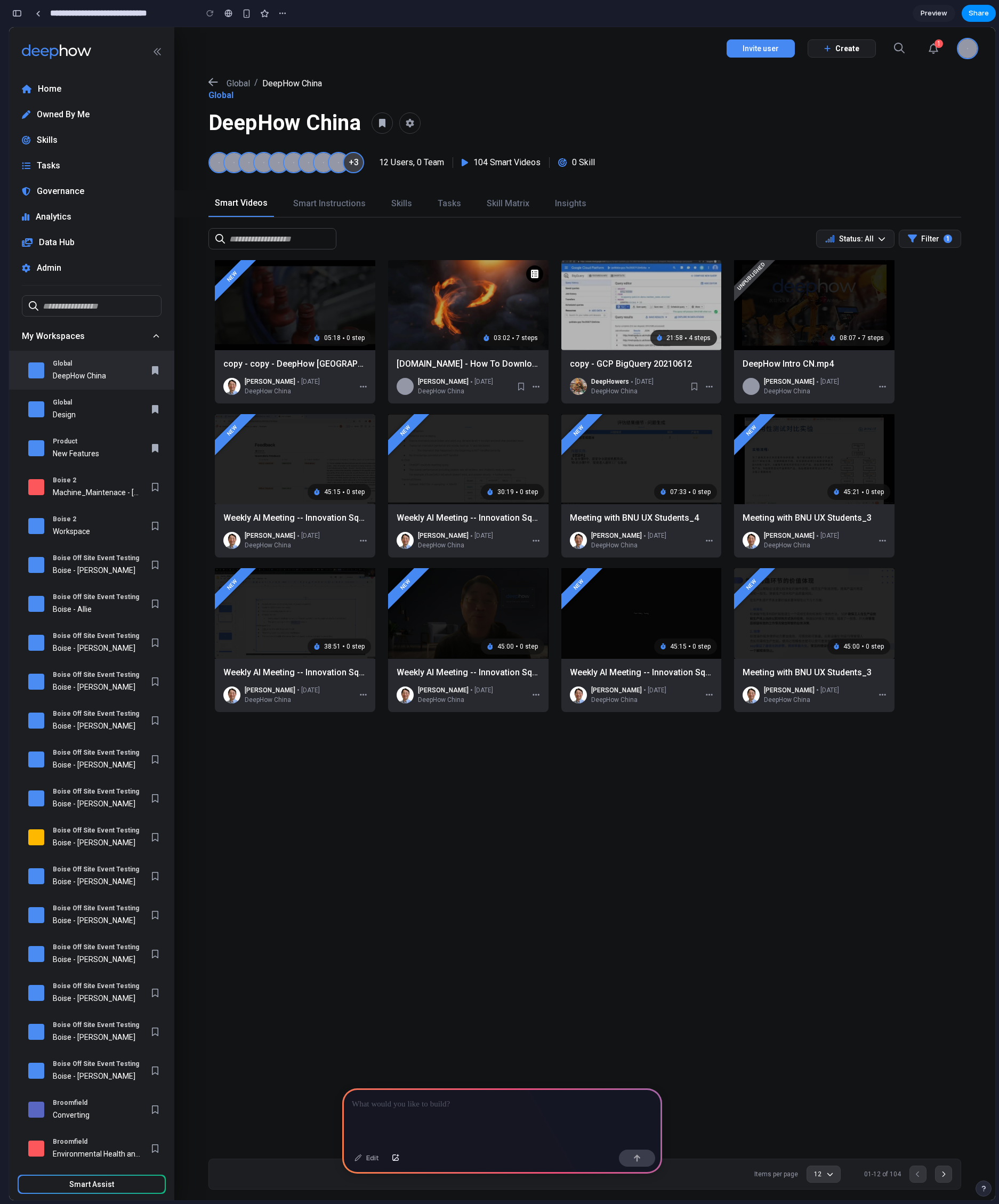
click at [471, 585] on img at bounding box center [468, 613] width 160 height 90
click at [536, 700] on div "Sam Zheng 2 years ago DeepHow China" at bounding box center [468, 695] width 143 height 17
click at [536, 694] on icon at bounding box center [536, 694] width 7 height 2
click at [503, 740] on div "New 05:18 0 step copy - copy - DeepHow China Sam Zheng 3 years ago DeepHow Chin…" at bounding box center [584, 704] width 821 height 888
click at [309, 211] on div "Smart Instructions" at bounding box center [329, 204] width 85 height 27
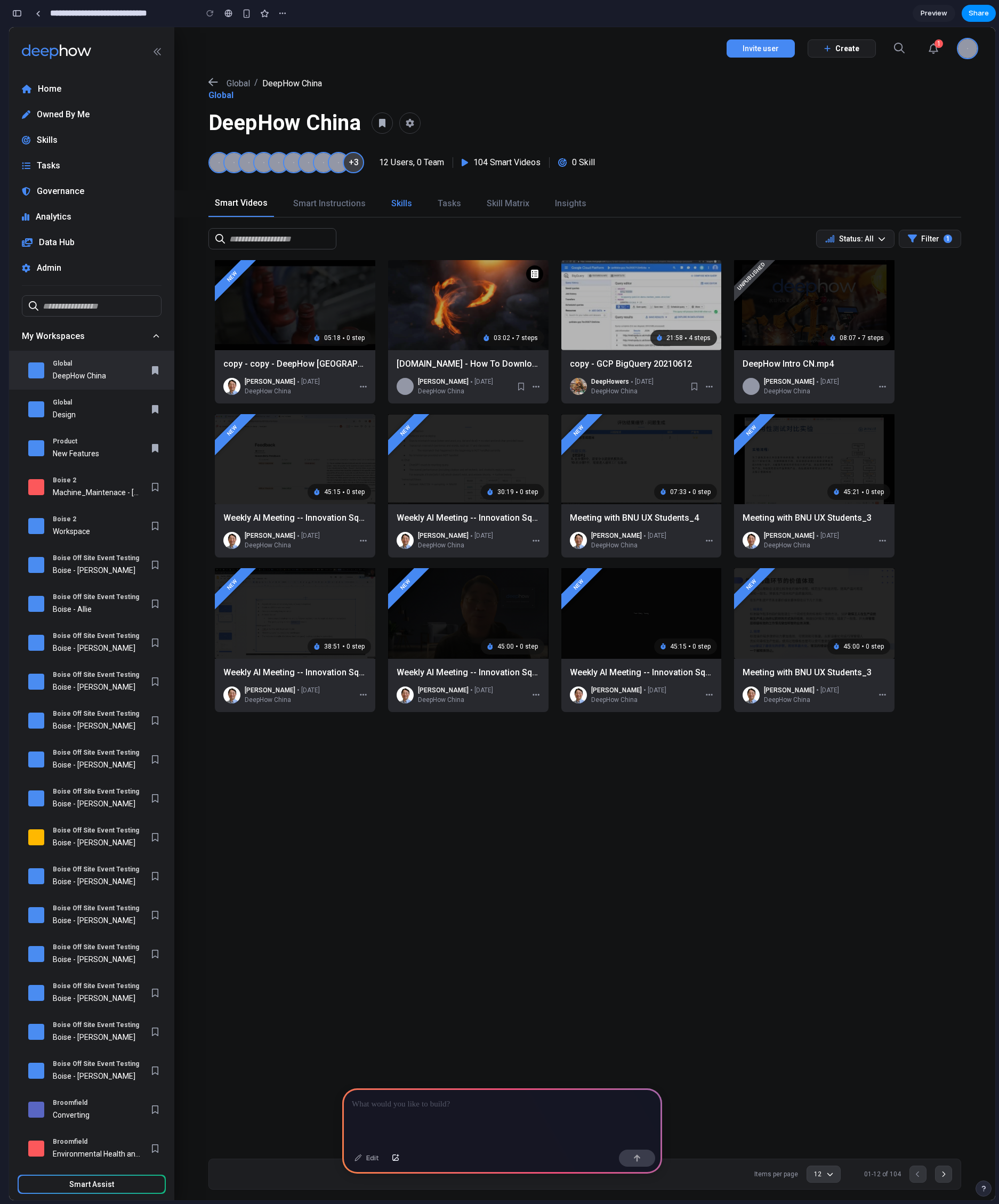
click at [404, 204] on div "Skills" at bounding box center [402, 204] width 21 height 13
click at [444, 207] on div "Tasks" at bounding box center [449, 204] width 23 height 13
click at [500, 205] on div "Skill Matrix" at bounding box center [507, 204] width 43 height 13
drag, startPoint x: 570, startPoint y: 204, endPoint x: 543, endPoint y: 224, distance: 33.6
click at [570, 204] on div "Insights" at bounding box center [571, 204] width 31 height 13
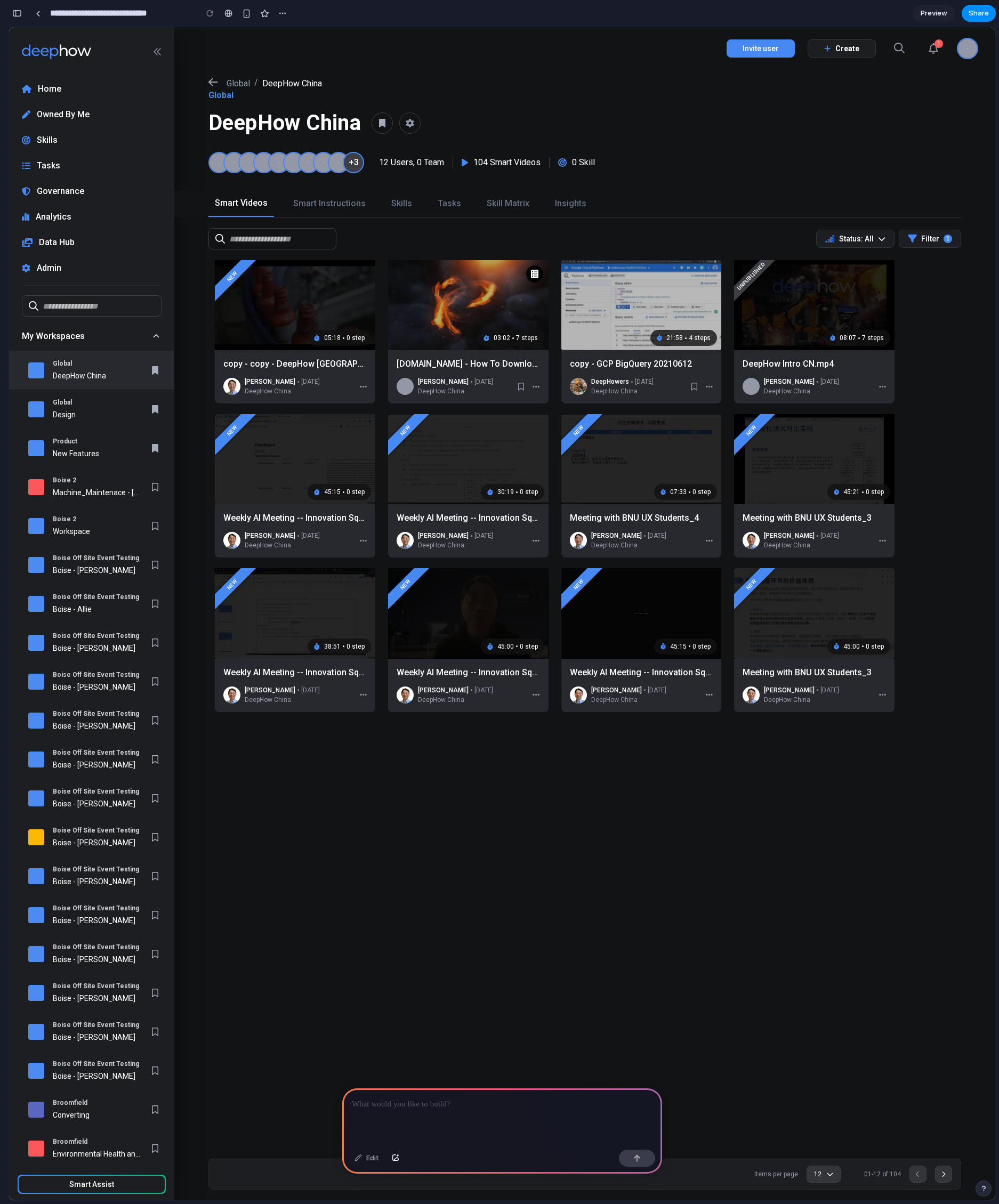
click at [464, 945] on div "New 05:18 0 step copy - copy - DeepHow China Sam Zheng 3 years ago DeepHow Chin…" at bounding box center [584, 704] width 821 height 888
click at [432, 1101] on p at bounding box center [502, 1104] width 301 height 13
click at [477, 877] on div "New 05:18 0 step copy - copy - DeepHow China Sam Zheng 3 years ago DeepHow Chin…" at bounding box center [584, 704] width 821 height 888
click at [285, 15] on div "button" at bounding box center [283, 13] width 9 height 9
click at [303, 15] on div "Duplicate Delete" at bounding box center [499, 602] width 999 height 1204
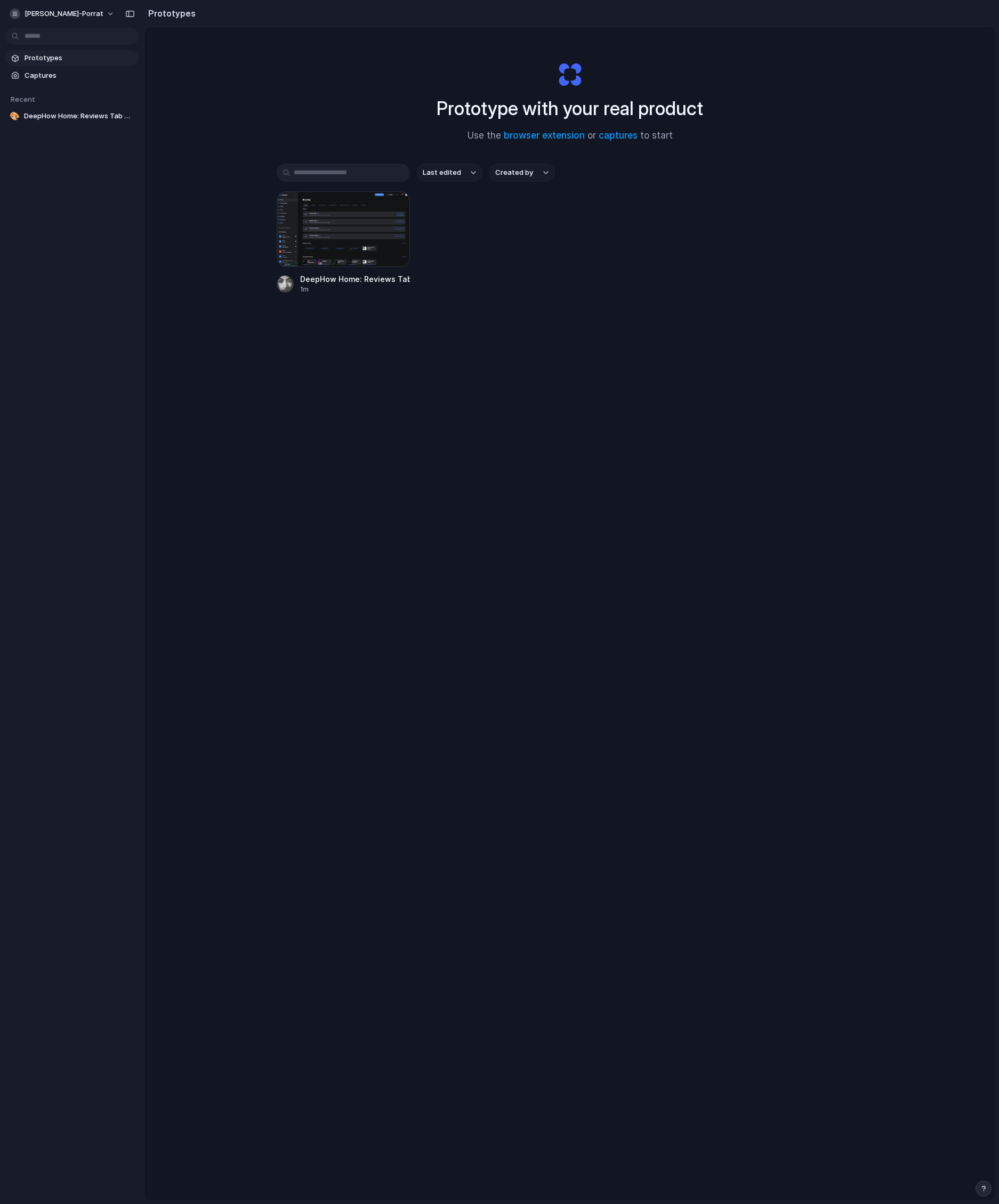
drag, startPoint x: 0, startPoint y: 0, endPoint x: 498, endPoint y: 392, distance: 633.8
click at [498, 392] on div "Prototype with your real product Use the browser extension or captures to start…" at bounding box center [570, 642] width 850 height 1230
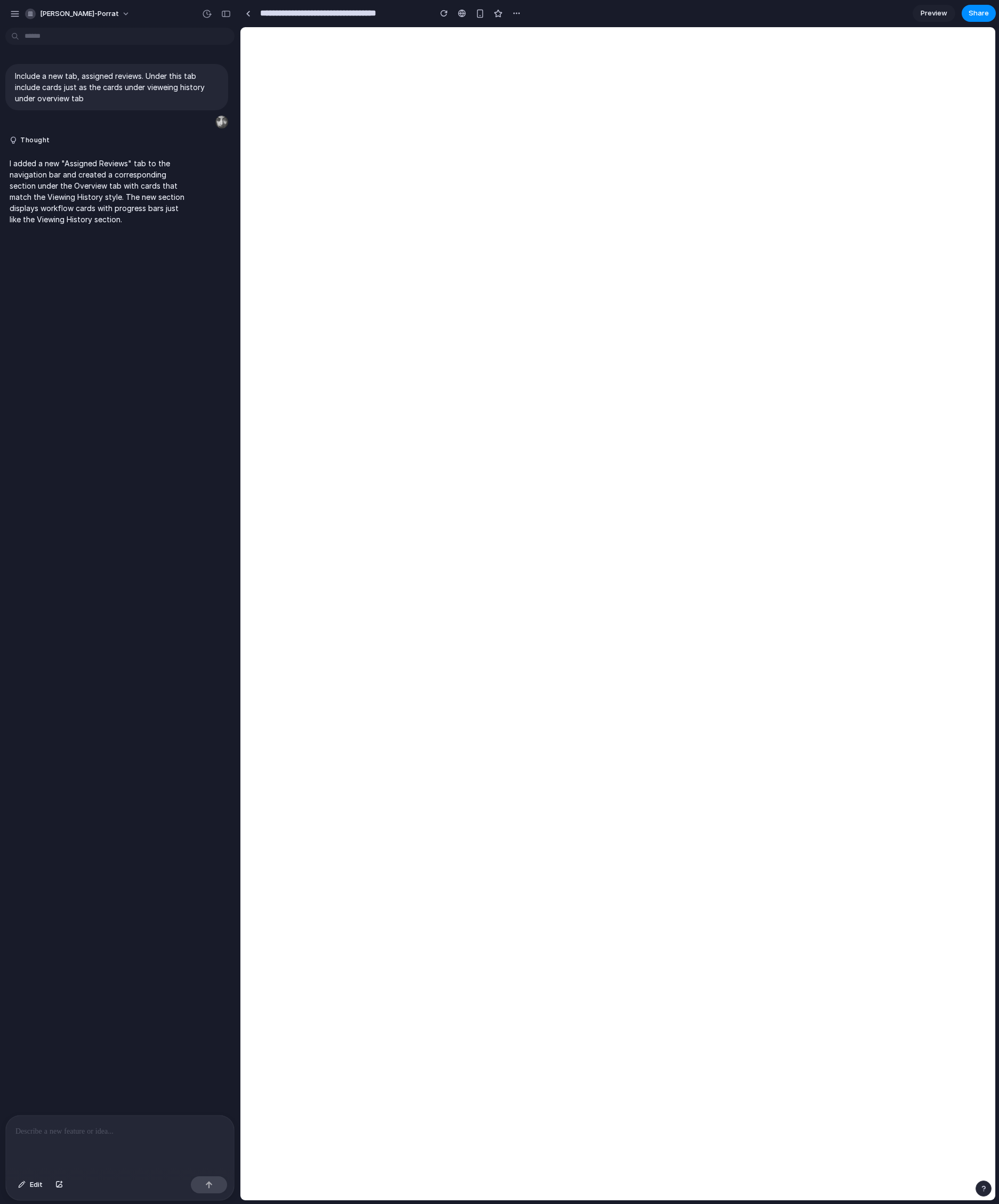
click at [121, 1132] on p at bounding box center [120, 1132] width 209 height 13
click at [28, 1183] on button "Edit" at bounding box center [30, 1185] width 35 height 17
click at [31, 1187] on span "Edit" at bounding box center [36, 1185] width 13 height 10
click at [30, 1182] on span "Edit" at bounding box center [36, 1185] width 13 height 10
click at [33, 1182] on span "Edit" at bounding box center [36, 1185] width 13 height 10
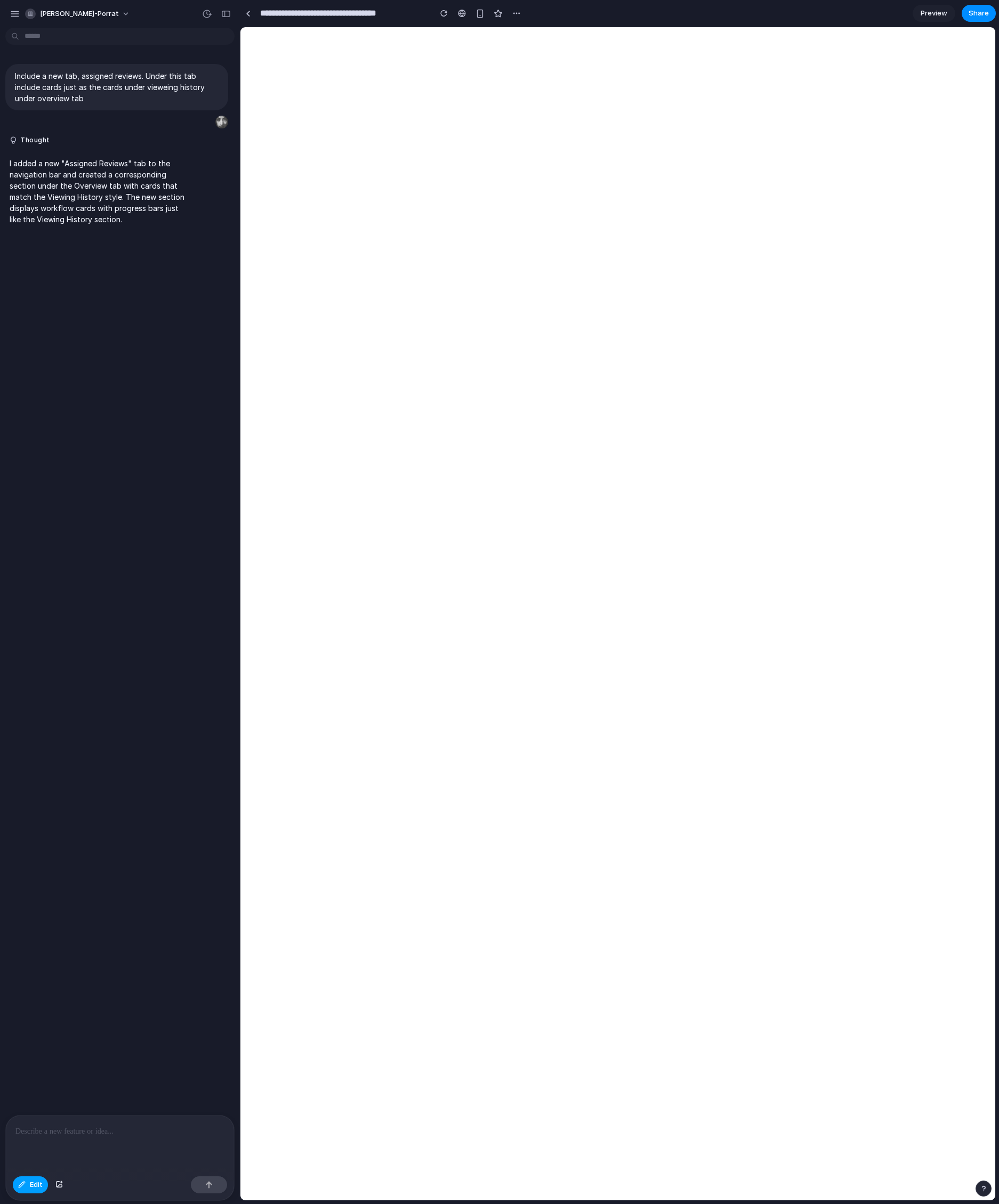
click at [33, 1182] on span "Edit" at bounding box center [36, 1185] width 13 height 10
click at [51, 1153] on div at bounding box center [120, 1143] width 228 height 57
click at [122, 499] on div "Include a new tab, assigned reviews. Under this tab include cards just as the c…" at bounding box center [117, 573] width 234 height 1083
